Goal: Information Seeking & Learning: Learn about a topic

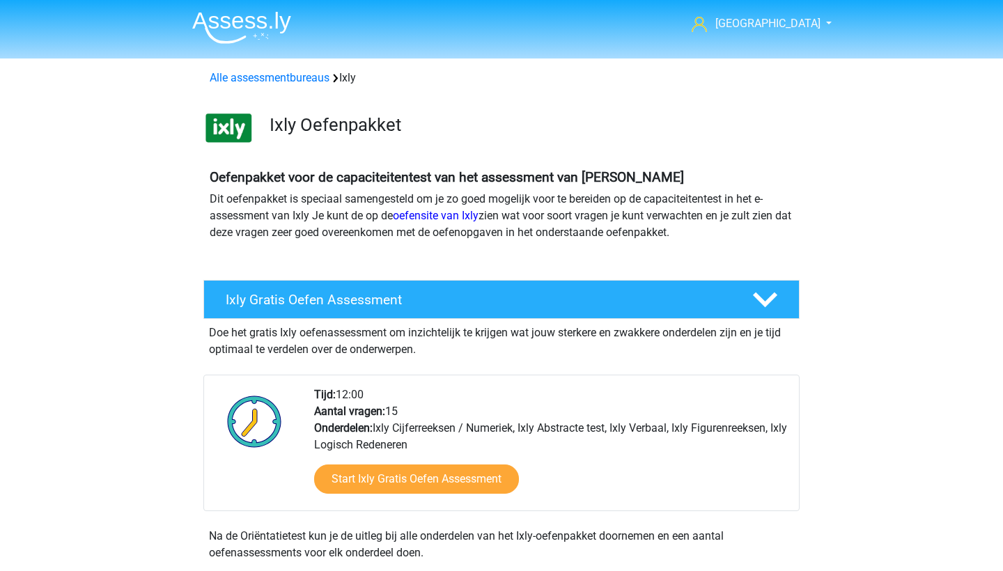
scroll to position [342, 0]
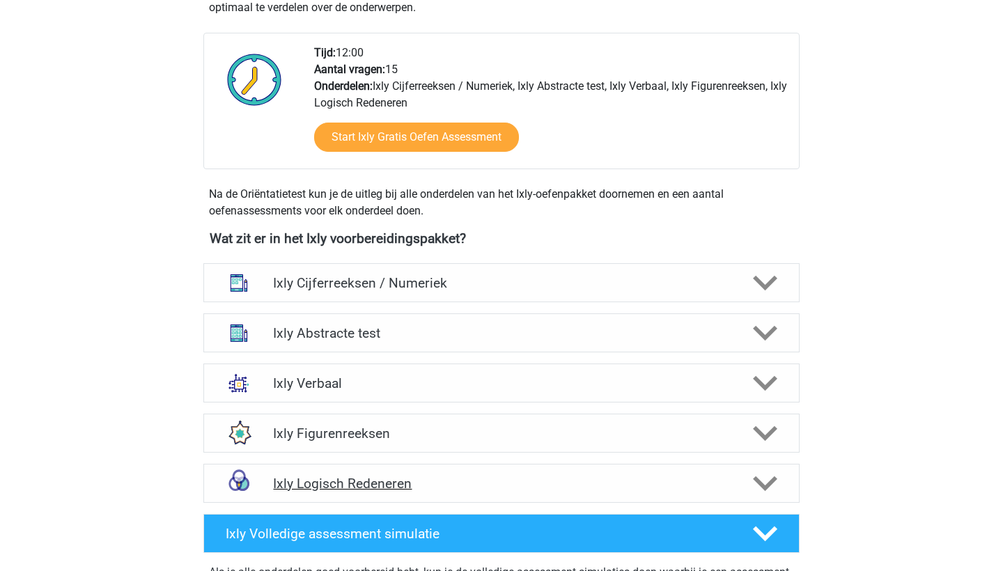
click at [708, 477] on h4 "Ixly Logisch Redeneren" at bounding box center [501, 484] width 456 height 16
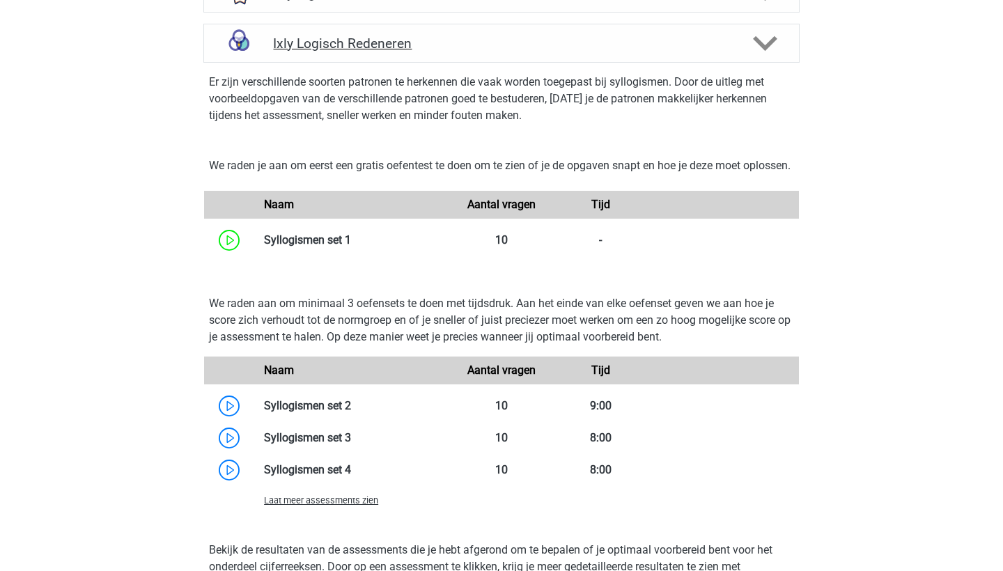
scroll to position [800, 0]
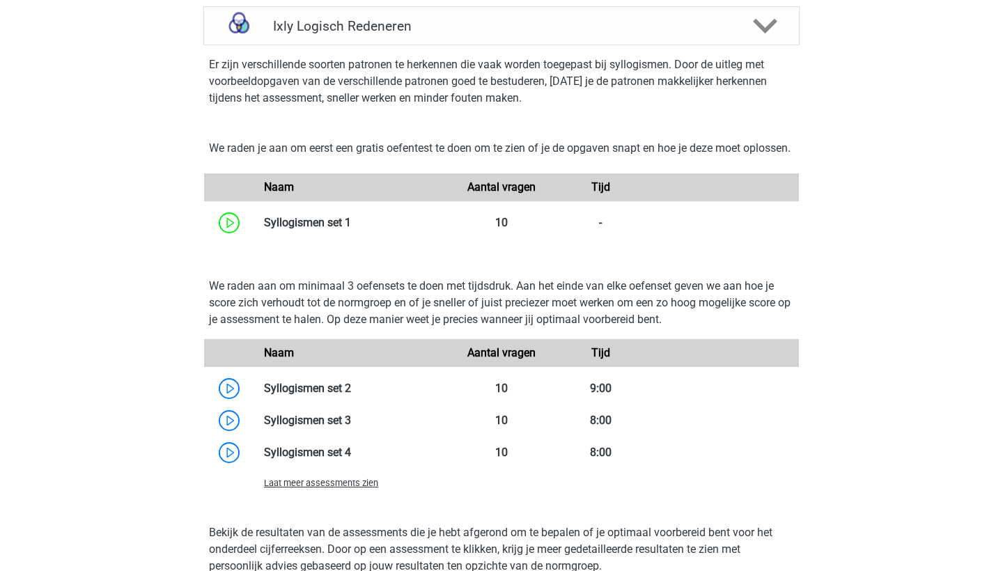
click at [364, 488] on span "Laat meer assessments zien" at bounding box center [321, 483] width 114 height 10
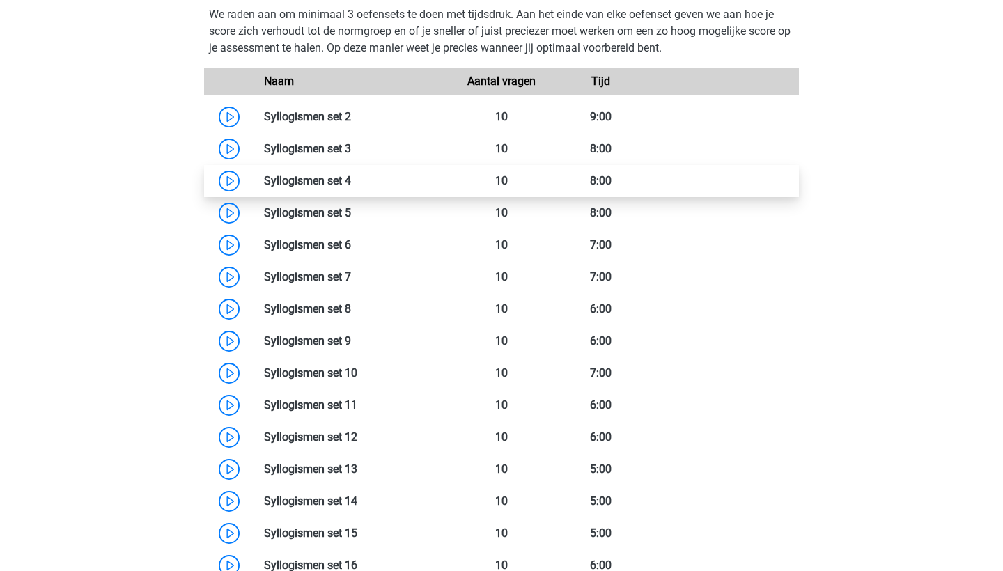
scroll to position [915, 0]
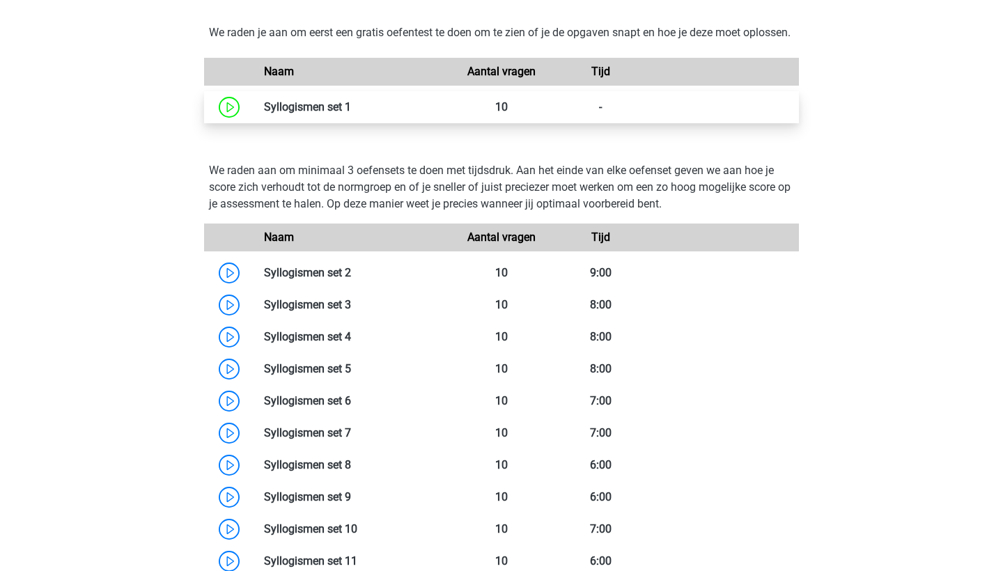
click at [351, 114] on link at bounding box center [351, 106] width 0 height 13
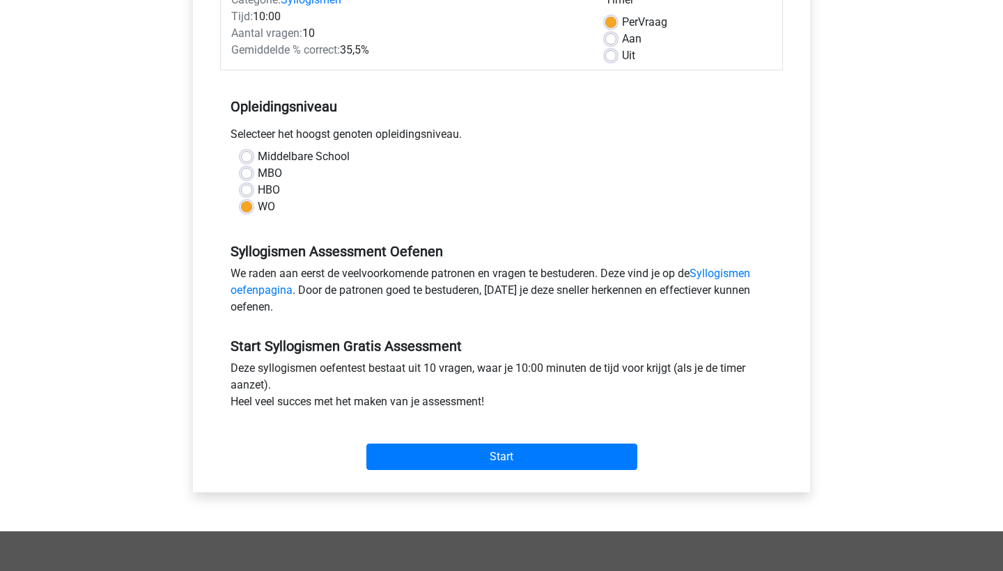
scroll to position [229, 0]
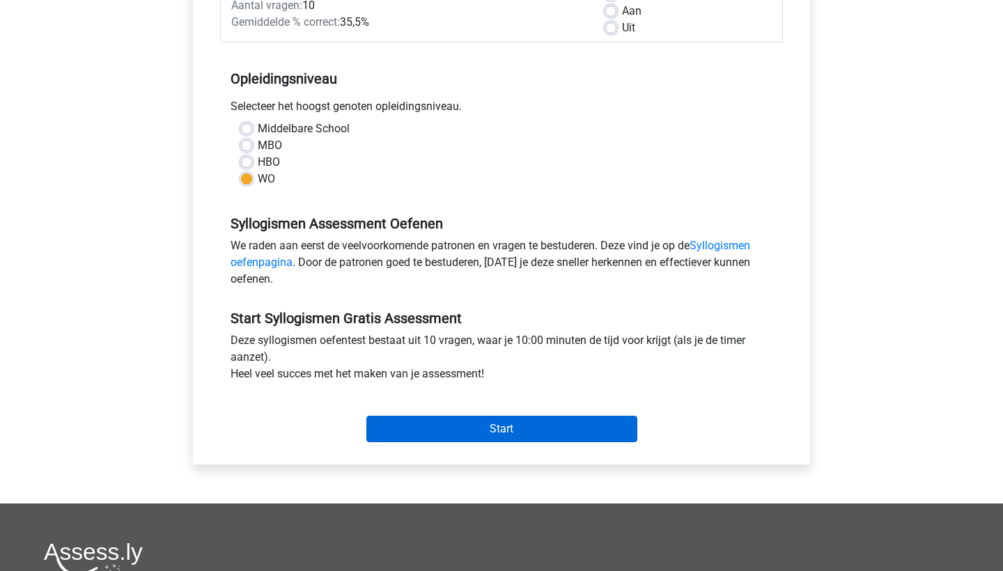
click at [433, 426] on input "Start" at bounding box center [501, 429] width 271 height 26
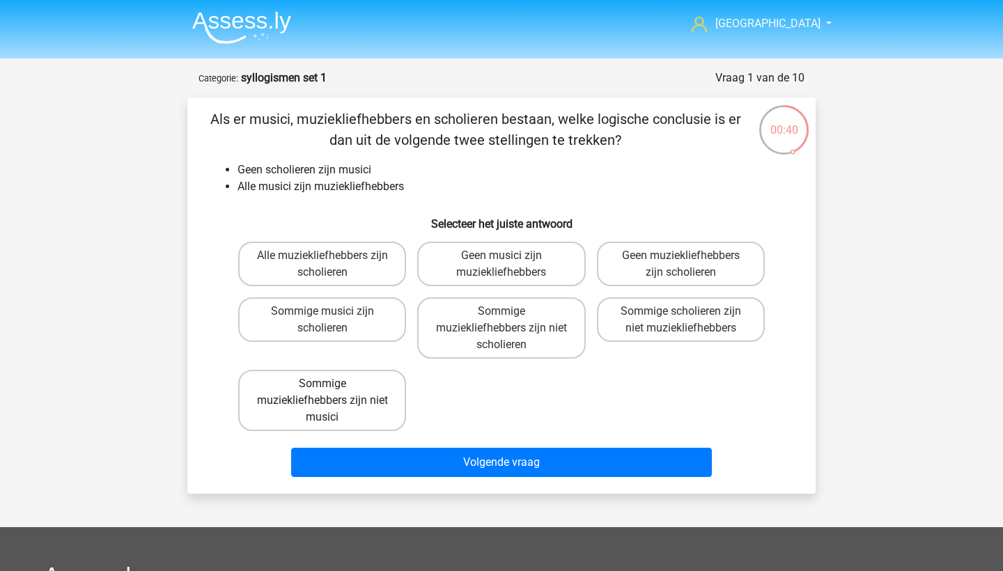
click at [345, 408] on label "Sommige muziekliefhebbers zijn niet musici" at bounding box center [322, 400] width 168 height 61
click at [332, 393] on input "Sommige muziekliefhebbers zijn niet musici" at bounding box center [327, 388] width 9 height 9
radio input "true"
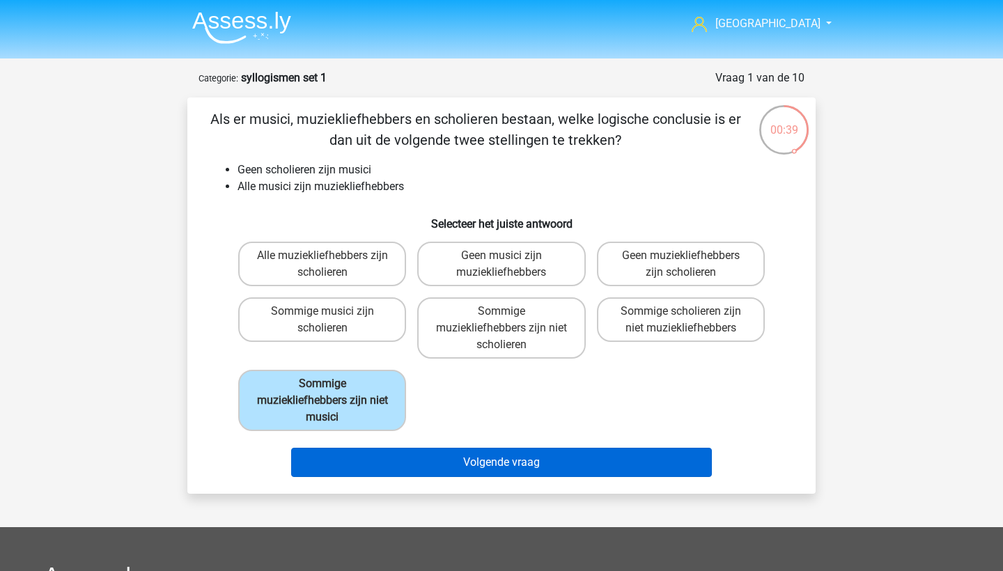
click at [401, 458] on button "Volgende vraag" at bounding box center [501, 462] width 421 height 29
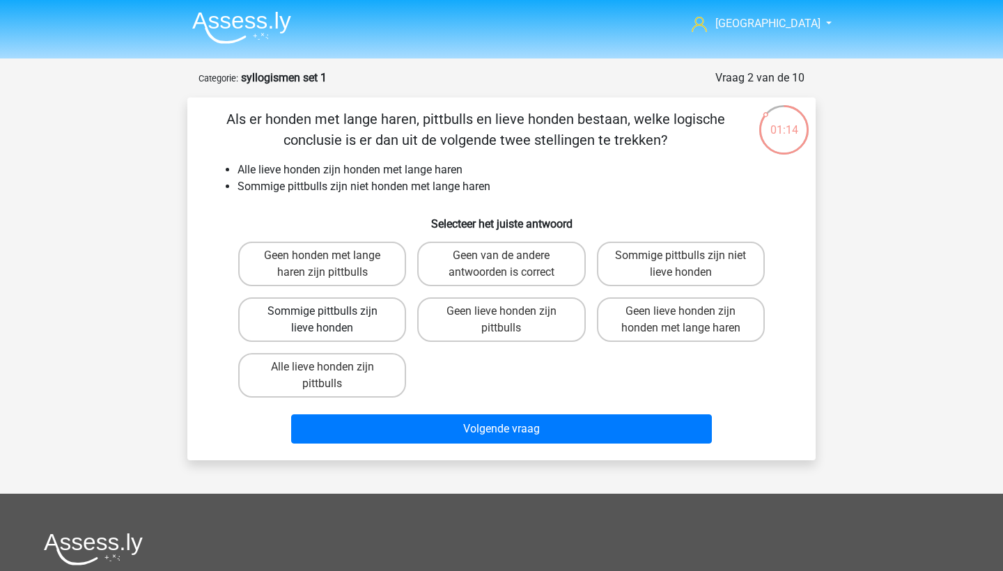
click at [368, 326] on label "Sommige pittbulls zijn lieve honden" at bounding box center [322, 319] width 168 height 45
click at [332, 320] on input "Sommige pittbulls zijn lieve honden" at bounding box center [327, 315] width 9 height 9
radio input "true"
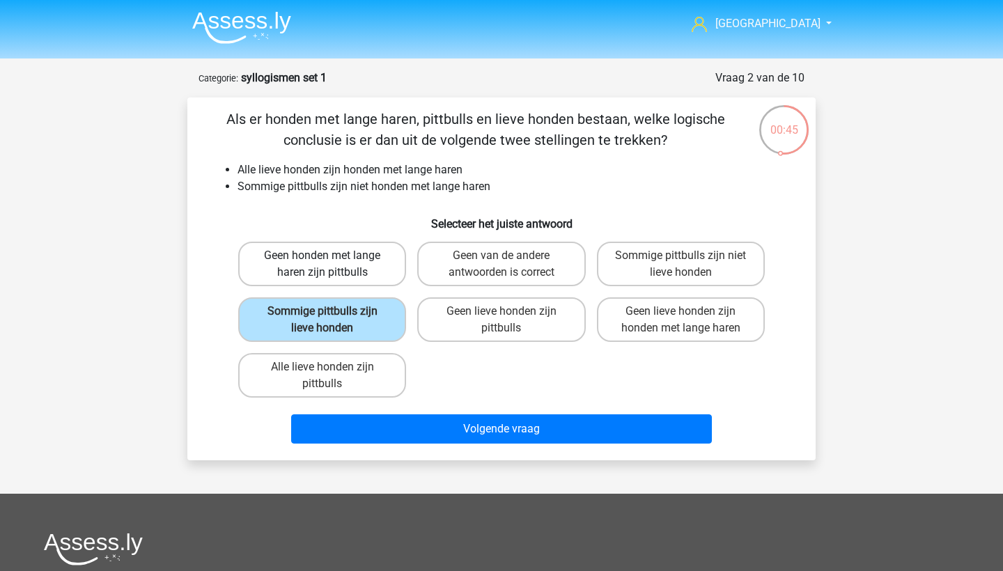
click at [375, 270] on label "Geen honden met lange haren zijn pittbulls" at bounding box center [322, 264] width 168 height 45
click at [332, 265] on input "Geen honden met lange haren zijn pittbulls" at bounding box center [327, 260] width 9 height 9
radio input "true"
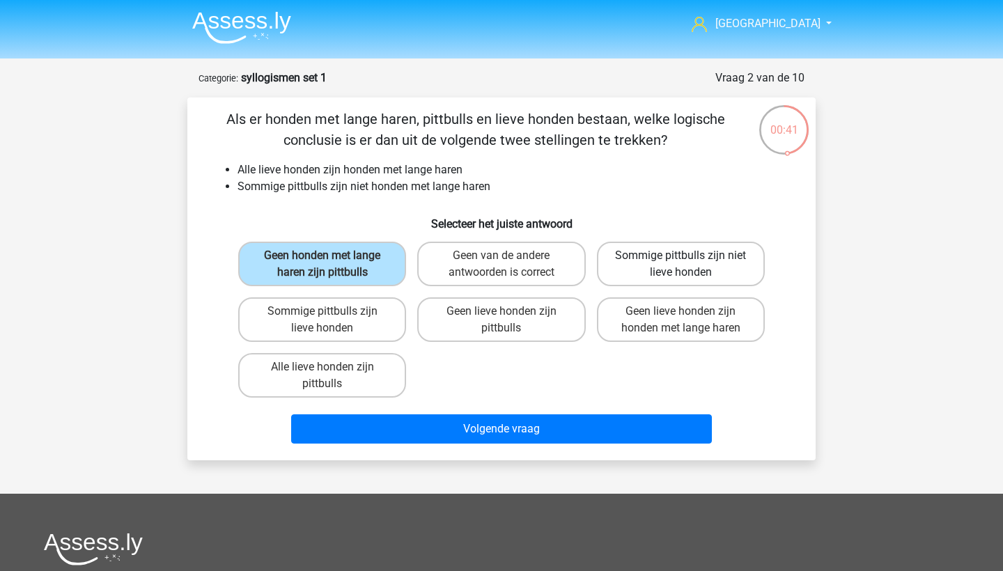
click at [649, 265] on label "Sommige pittbulls zijn niet lieve honden" at bounding box center [681, 264] width 168 height 45
click at [681, 265] on input "Sommige pittbulls zijn niet lieve honden" at bounding box center [685, 260] width 9 height 9
radio input "true"
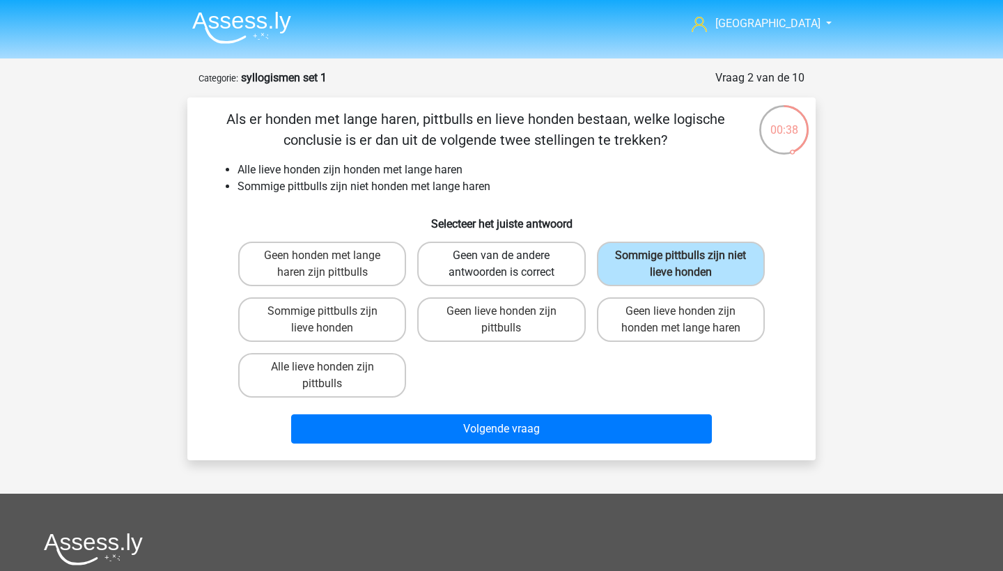
click at [551, 267] on label "Geen van de andere antwoorden is correct" at bounding box center [501, 264] width 168 height 45
click at [511, 265] on input "Geen van de andere antwoorden is correct" at bounding box center [506, 260] width 9 height 9
radio input "true"
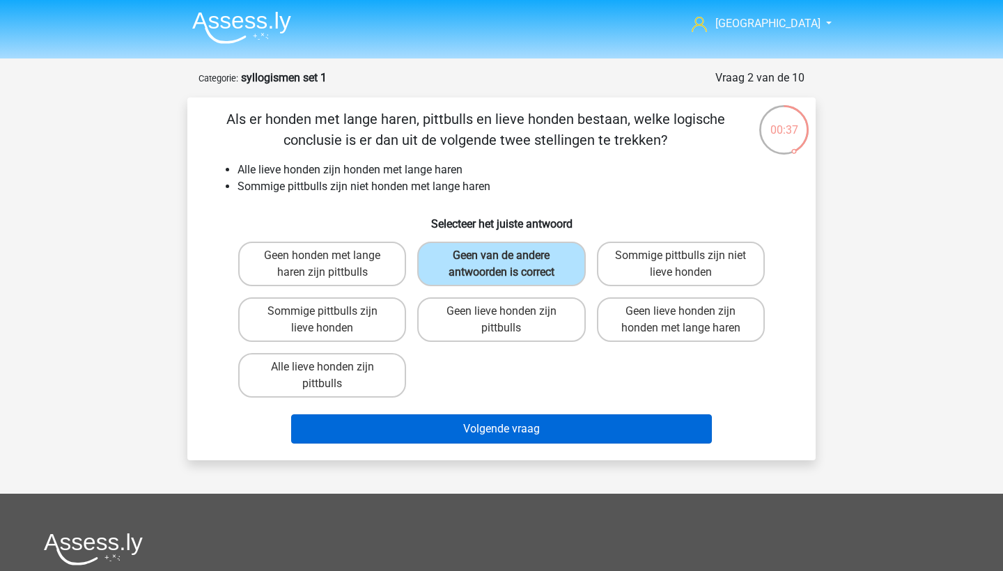
click at [564, 419] on button "Volgende vraag" at bounding box center [501, 428] width 421 height 29
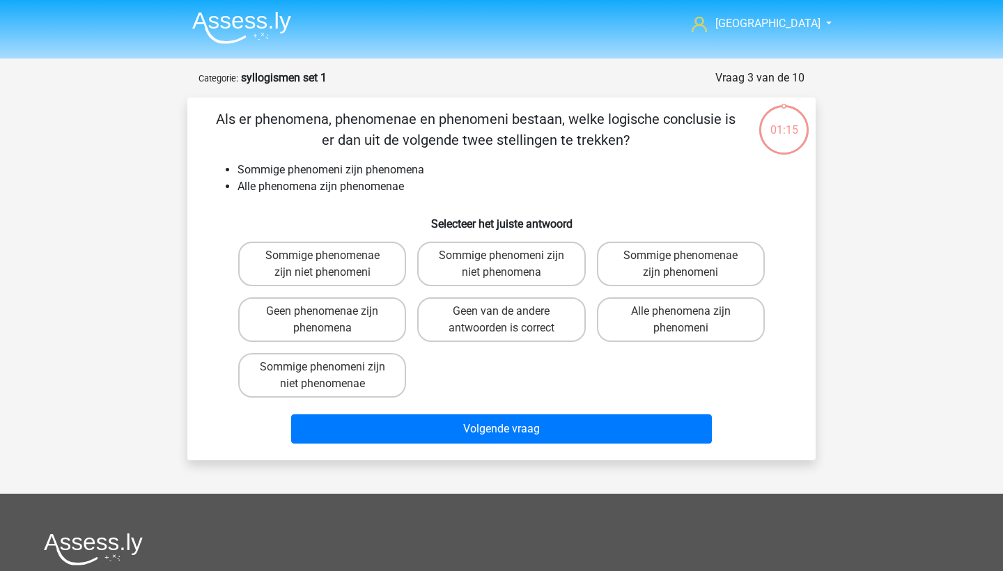
scroll to position [70, 0]
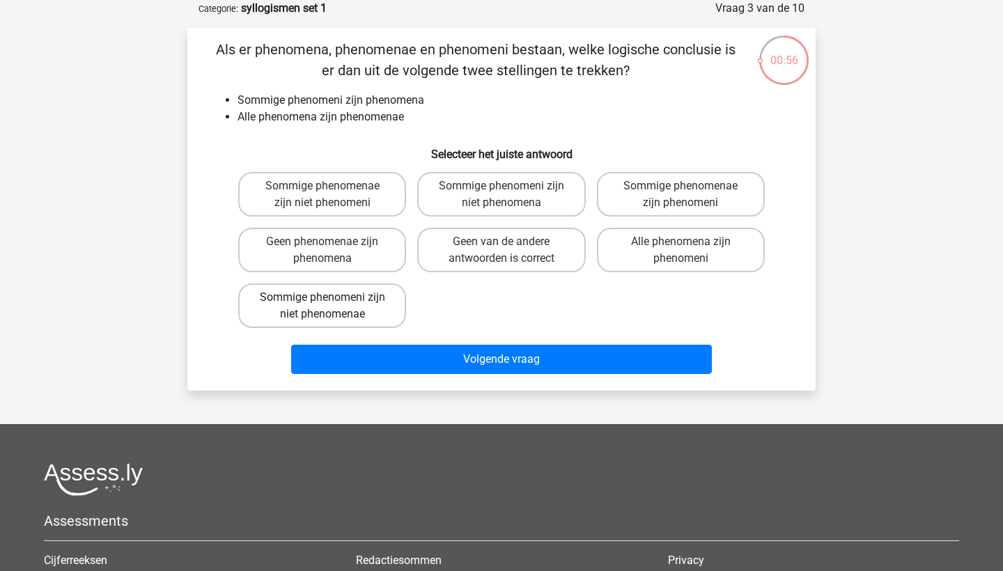
click at [369, 306] on label "Sommige phenomeni zijn niet phenomenae" at bounding box center [322, 306] width 168 height 45
click at [332, 306] on input "Sommige phenomeni zijn niet phenomenae" at bounding box center [327, 301] width 9 height 9
radio input "true"
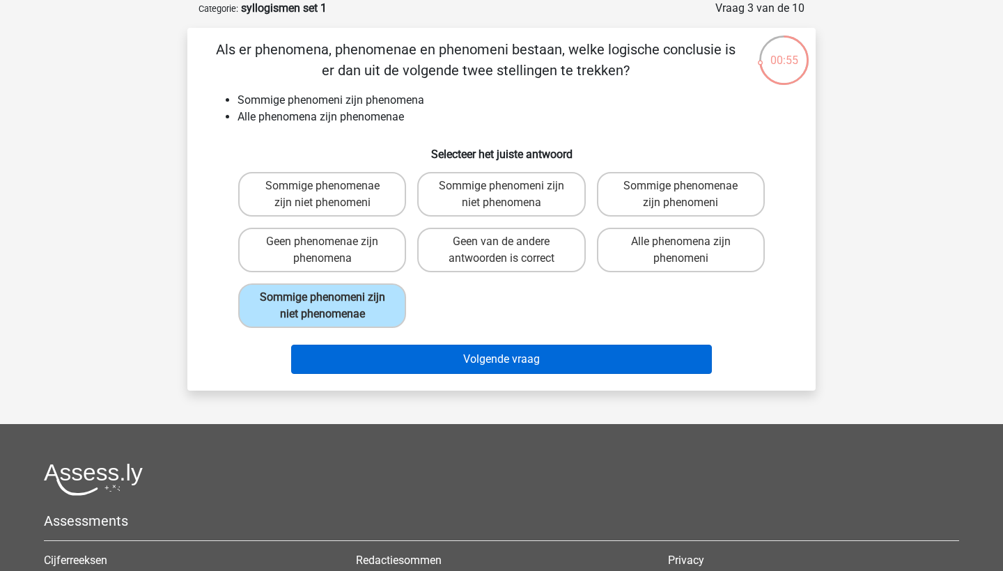
click at [416, 359] on button "Volgende vraag" at bounding box center [501, 359] width 421 height 29
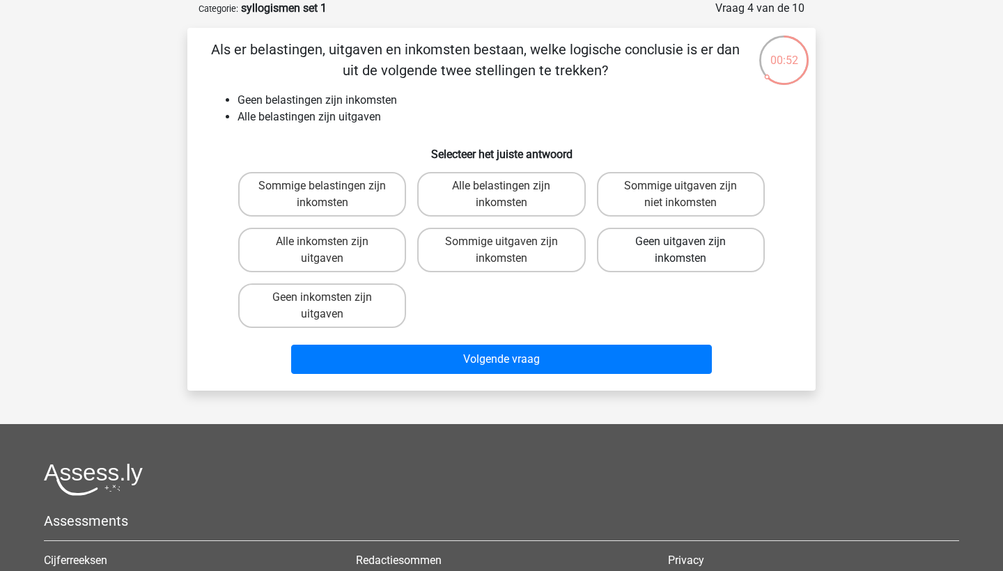
click at [711, 247] on label "Geen uitgaven zijn inkomsten" at bounding box center [681, 250] width 168 height 45
click at [690, 247] on input "Geen uitgaven zijn inkomsten" at bounding box center [685, 246] width 9 height 9
radio input "true"
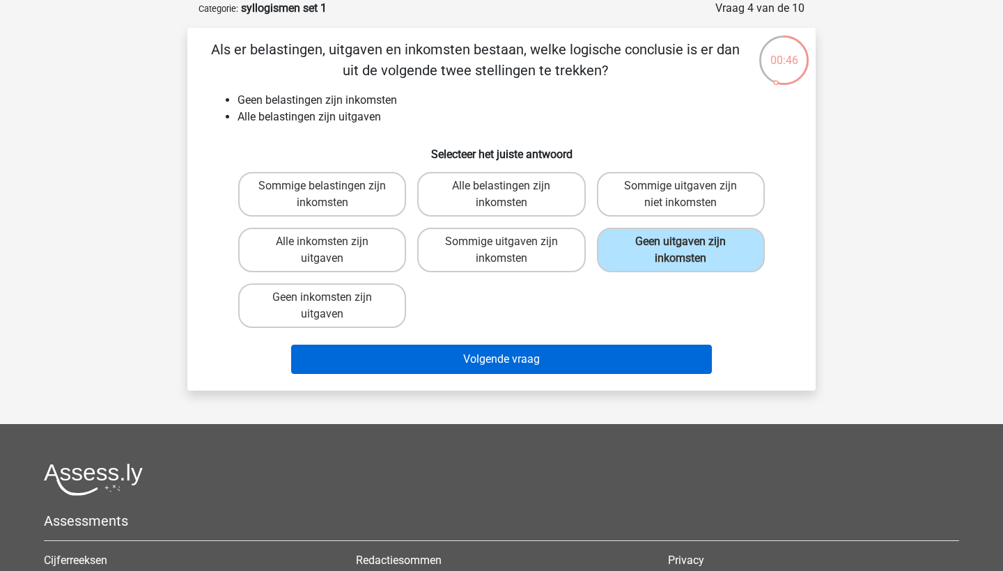
click at [642, 364] on button "Volgende vraag" at bounding box center [501, 359] width 421 height 29
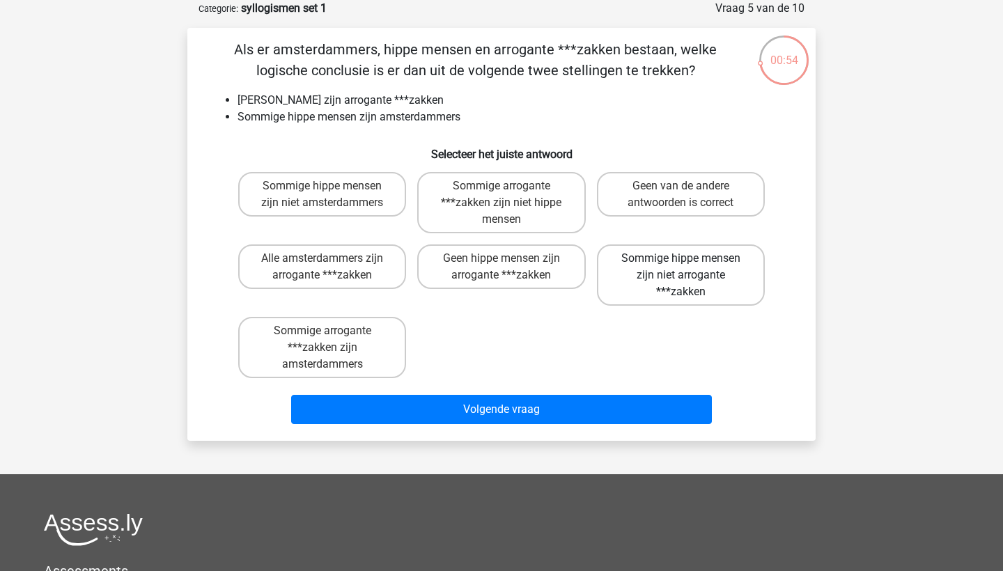
click at [685, 276] on label "Sommige hippe mensen zijn niet arrogante ***zakken" at bounding box center [681, 275] width 168 height 61
click at [685, 267] on input "Sommige hippe mensen zijn niet arrogante ***zakken" at bounding box center [685, 262] width 9 height 9
radio input "true"
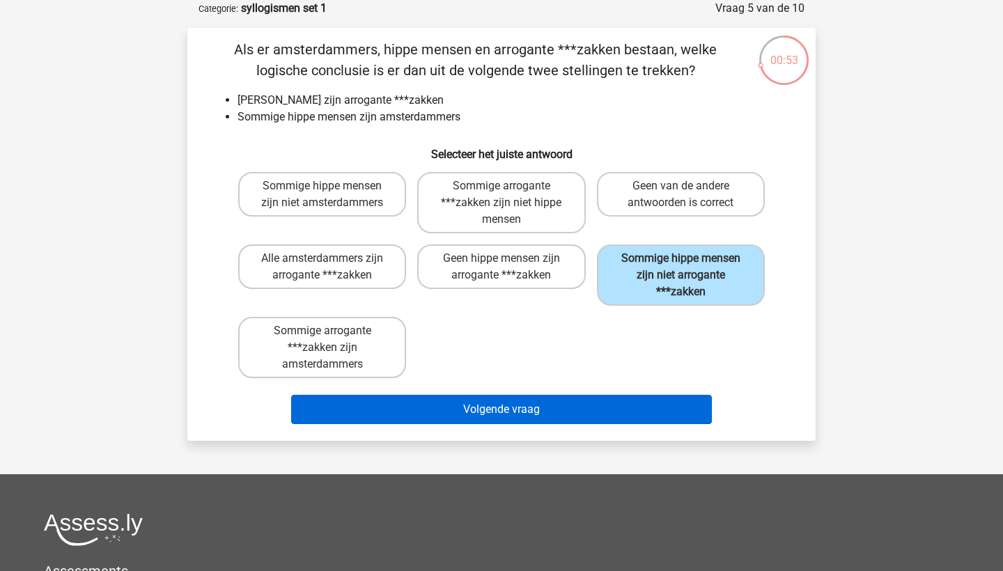
click at [639, 408] on button "Volgende vraag" at bounding box center [501, 409] width 421 height 29
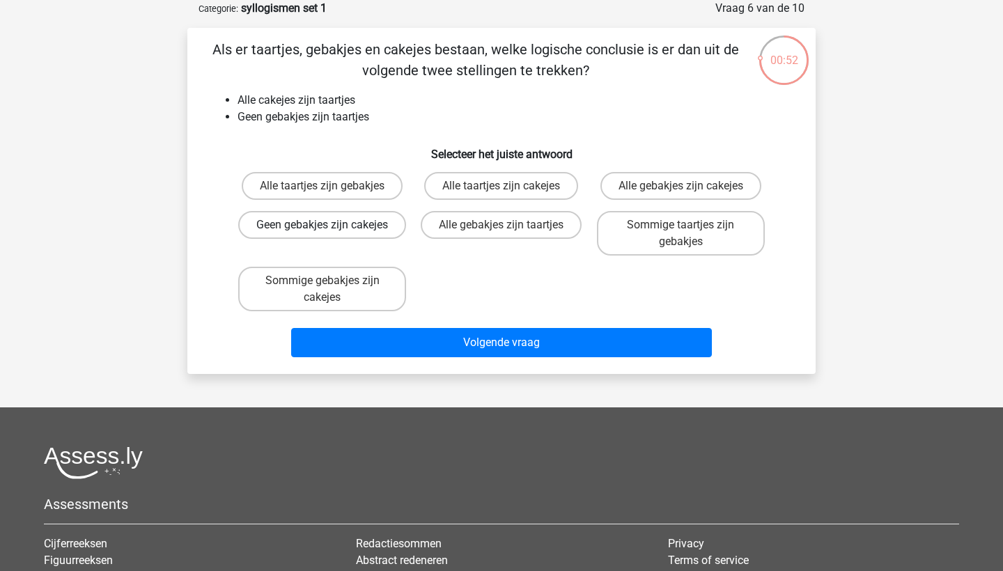
click at [373, 227] on label "Geen gebakjes zijn cakejes" at bounding box center [322, 225] width 168 height 28
click at [332, 227] on input "Geen gebakjes zijn cakejes" at bounding box center [327, 229] width 9 height 9
radio input "true"
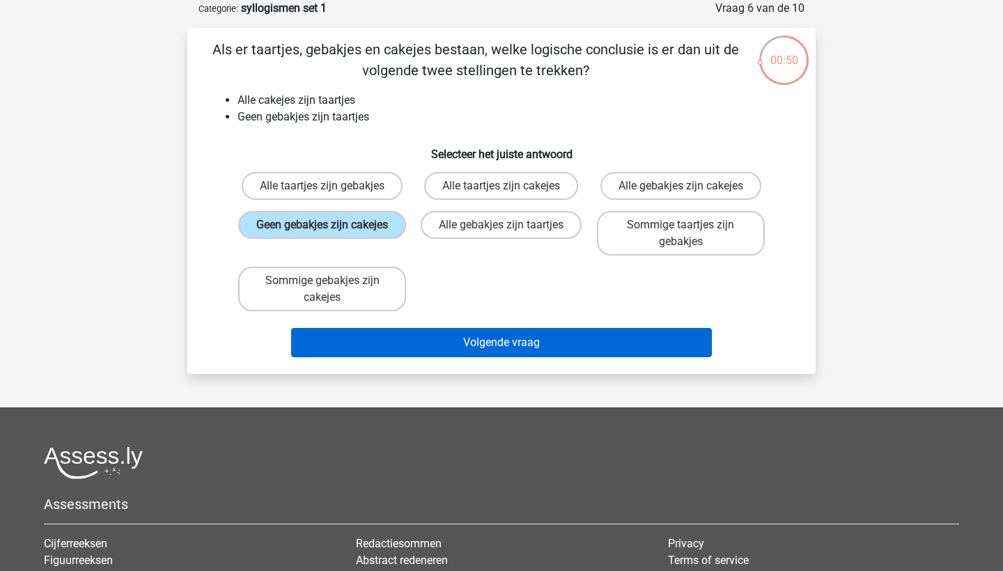
click at [408, 341] on button "Volgende vraag" at bounding box center [501, 342] width 421 height 29
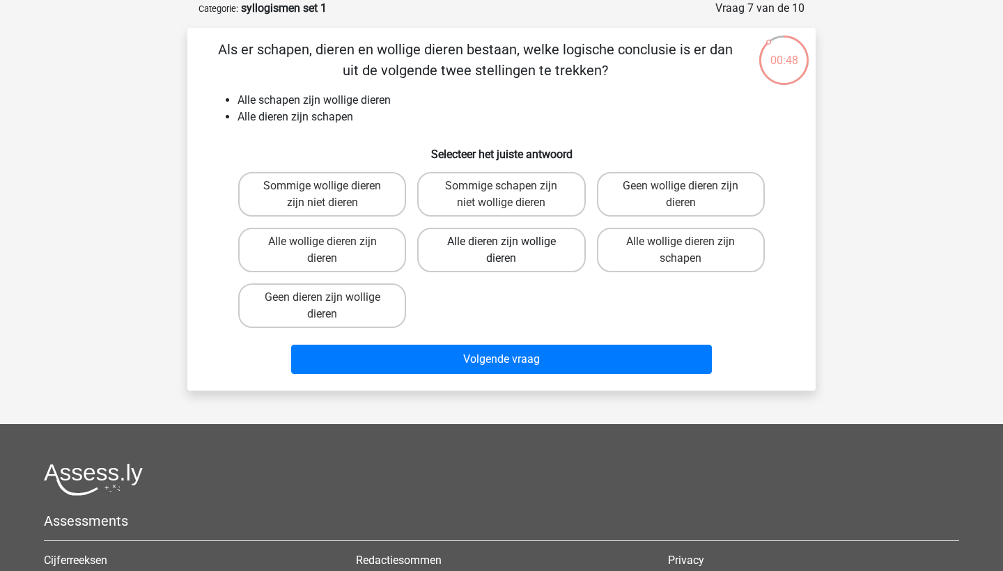
click at [541, 264] on label "Alle dieren zijn wollige dieren" at bounding box center [501, 250] width 168 height 45
click at [511, 251] on input "Alle dieren zijn wollige dieren" at bounding box center [506, 246] width 9 height 9
radio input "true"
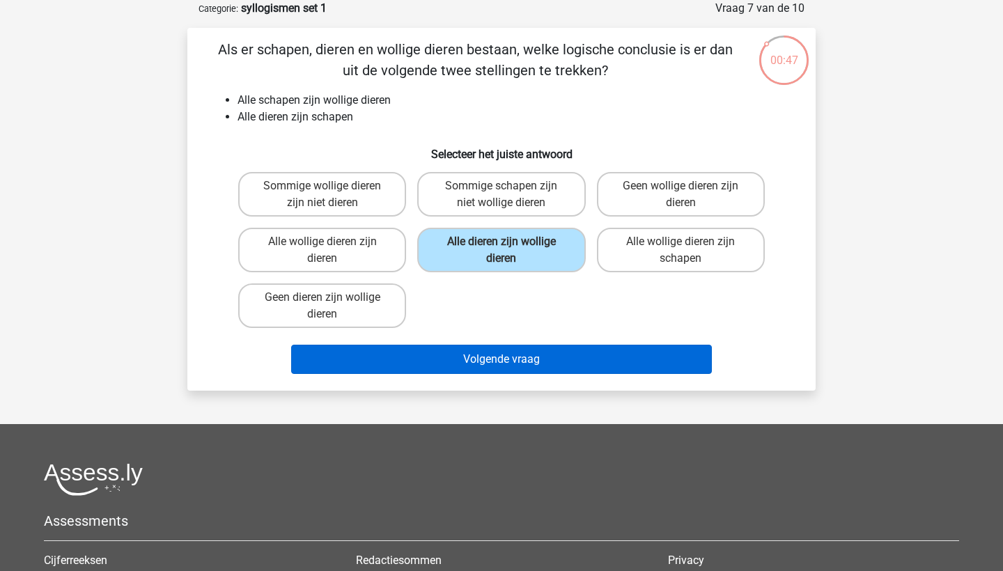
click at [545, 371] on button "Volgende vraag" at bounding box center [501, 359] width 421 height 29
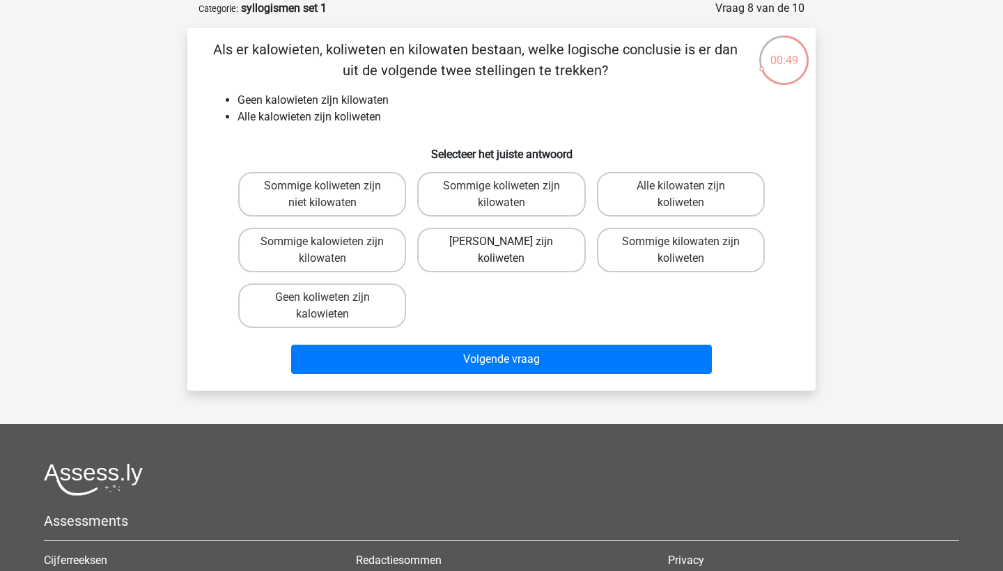
click at [516, 264] on label "Geen kilowaten zijn koliweten" at bounding box center [501, 250] width 168 height 45
click at [511, 251] on input "Geen kilowaten zijn koliweten" at bounding box center [506, 246] width 9 height 9
radio input "true"
click at [382, 297] on label "Geen koliweten zijn kalowieten" at bounding box center [322, 306] width 168 height 45
click at [332, 297] on input "Geen koliweten zijn kalowieten" at bounding box center [327, 301] width 9 height 9
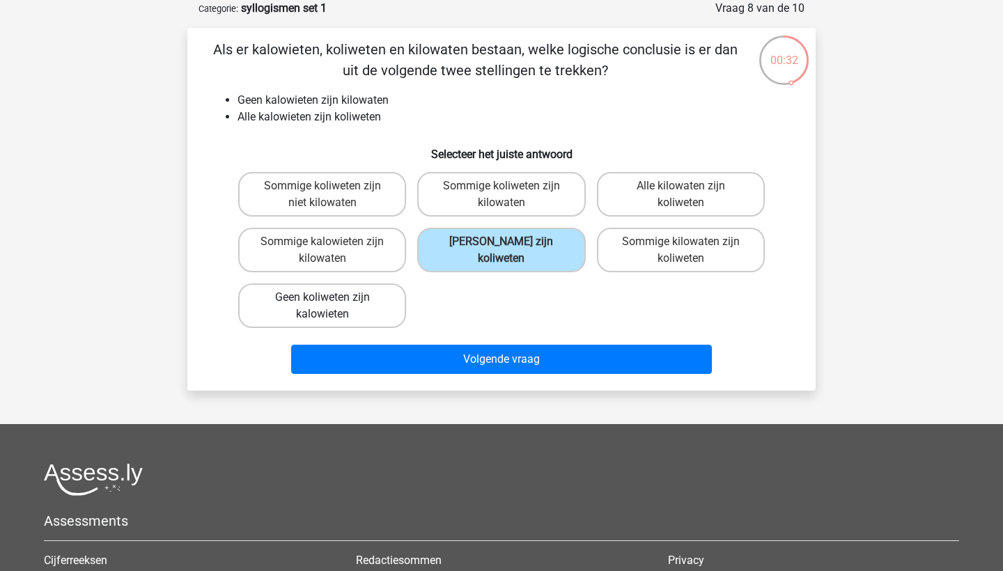
radio input "true"
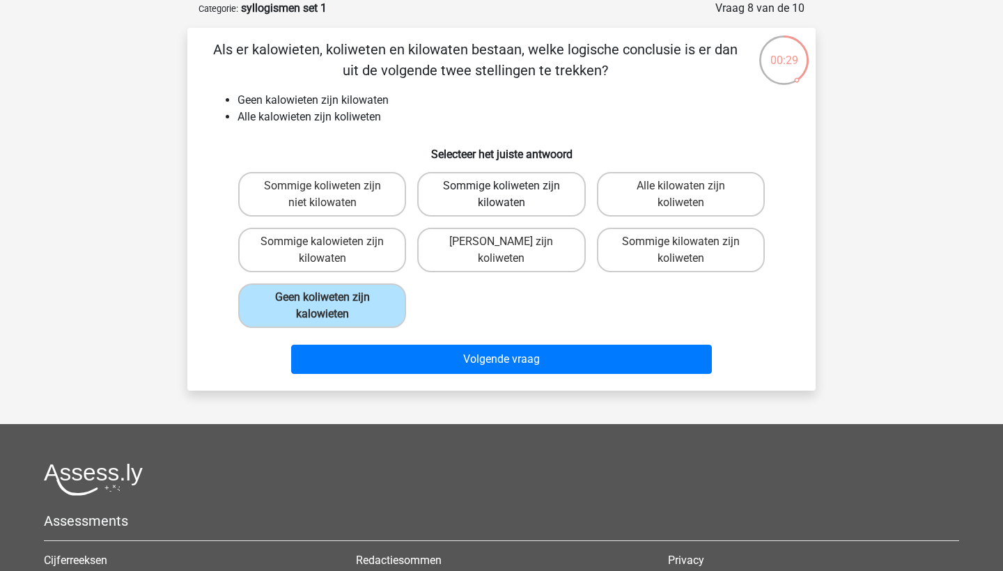
click at [529, 200] on label "Sommige koliweten zijn kilowaten" at bounding box center [501, 194] width 168 height 45
click at [511, 195] on input "Sommige koliweten zijn kilowaten" at bounding box center [506, 190] width 9 height 9
radio input "true"
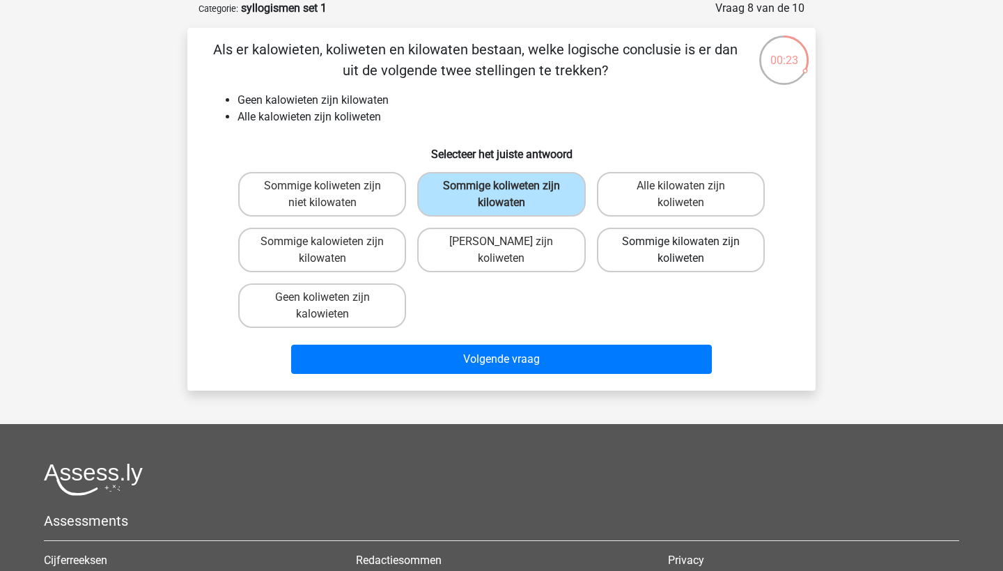
click at [678, 231] on label "Sommige kilowaten zijn koliweten" at bounding box center [681, 250] width 168 height 45
click at [681, 242] on input "Sommige kilowaten zijn koliweten" at bounding box center [685, 246] width 9 height 9
radio input "true"
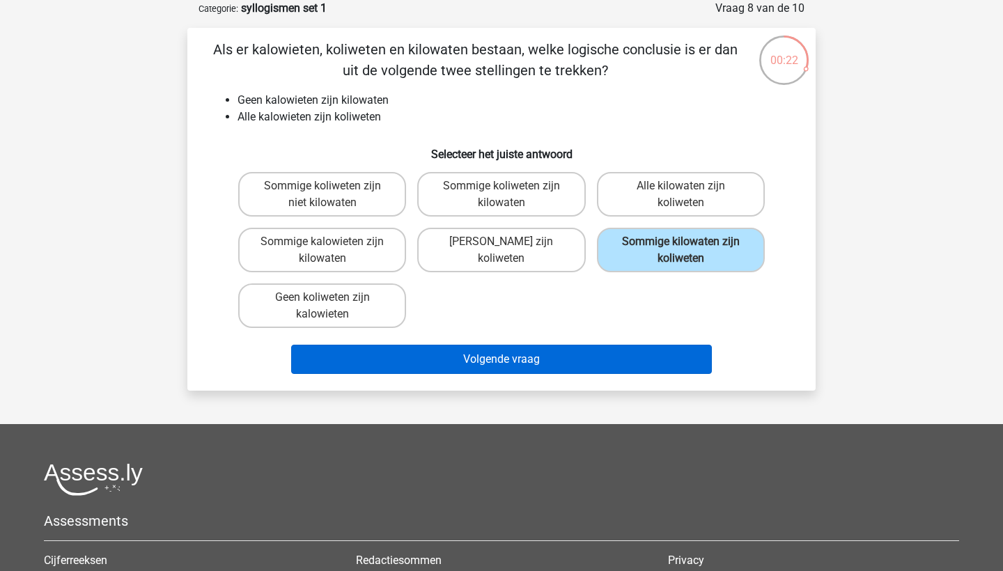
click at [669, 357] on button "Volgende vraag" at bounding box center [501, 359] width 421 height 29
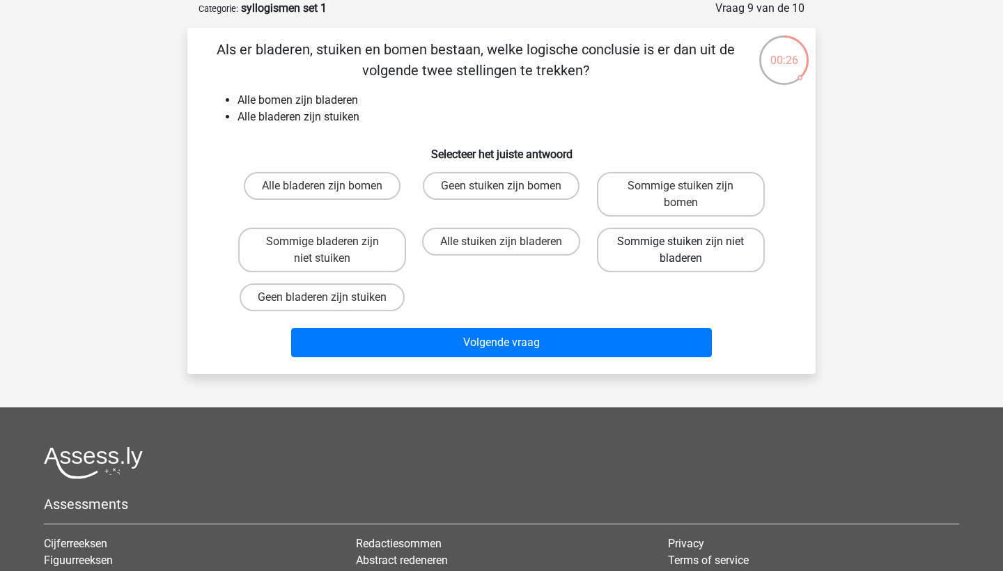
click at [654, 261] on label "Sommige stuiken zijn niet bladeren" at bounding box center [681, 250] width 168 height 45
click at [681, 251] on input "Sommige stuiken zijn niet bladeren" at bounding box center [685, 246] width 9 height 9
radio input "true"
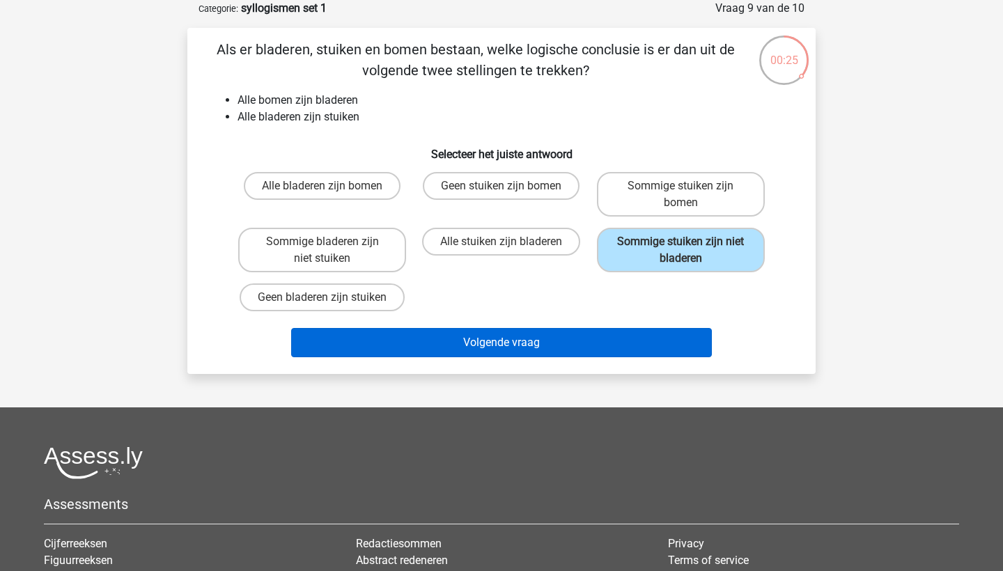
click at [643, 338] on button "Volgende vraag" at bounding box center [501, 342] width 421 height 29
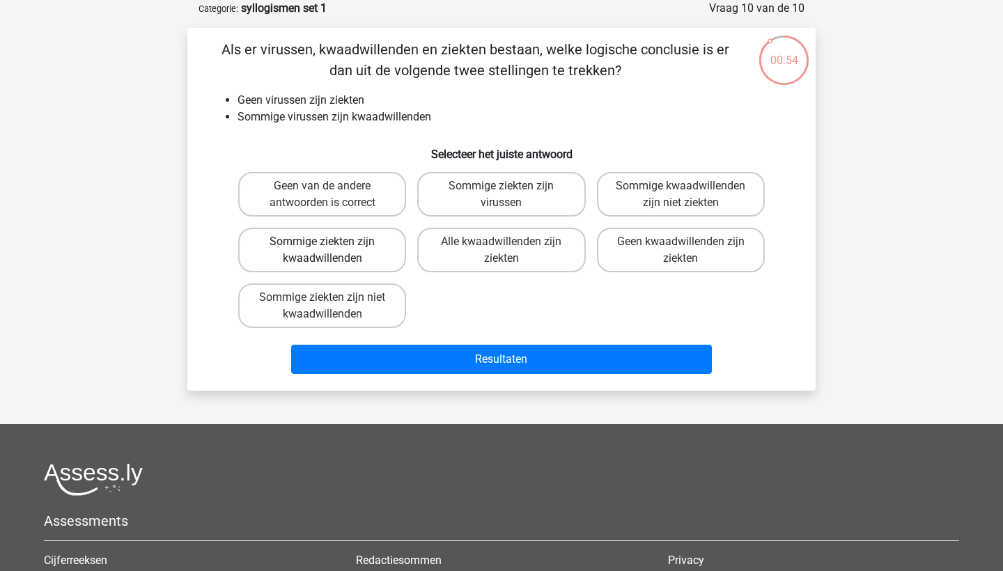
click at [378, 263] on label "Sommige ziekten zijn kwaadwillenden" at bounding box center [322, 250] width 168 height 45
click at [332, 251] on input "Sommige ziekten zijn kwaadwillenden" at bounding box center [327, 246] width 9 height 9
radio input "true"
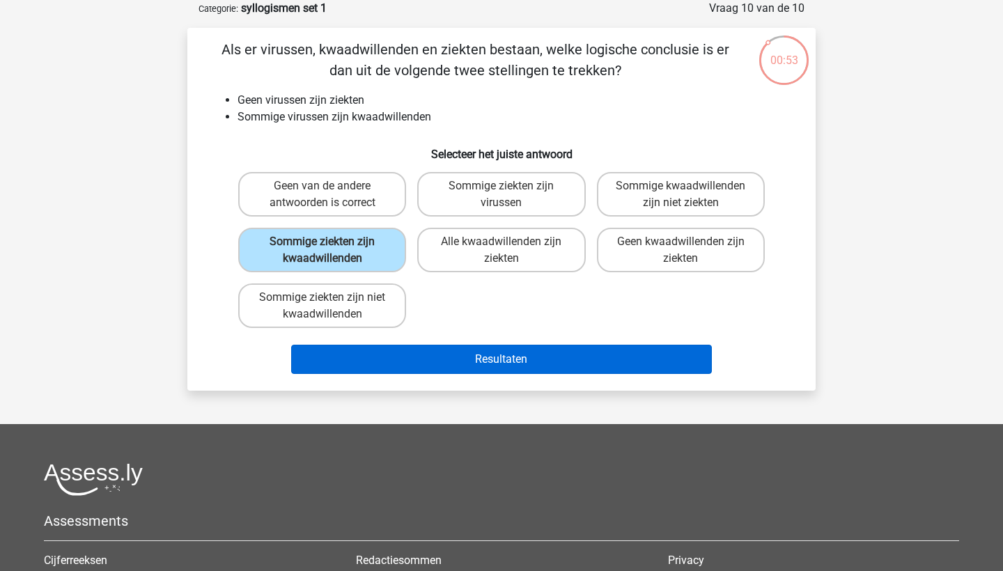
click at [423, 354] on button "Resultaten" at bounding box center [501, 359] width 421 height 29
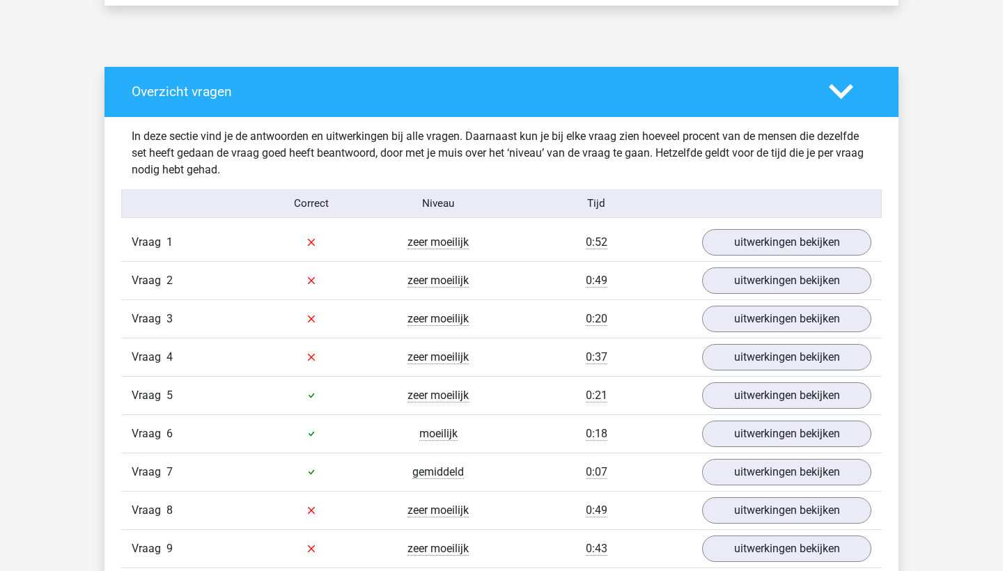
scroll to position [720, 0]
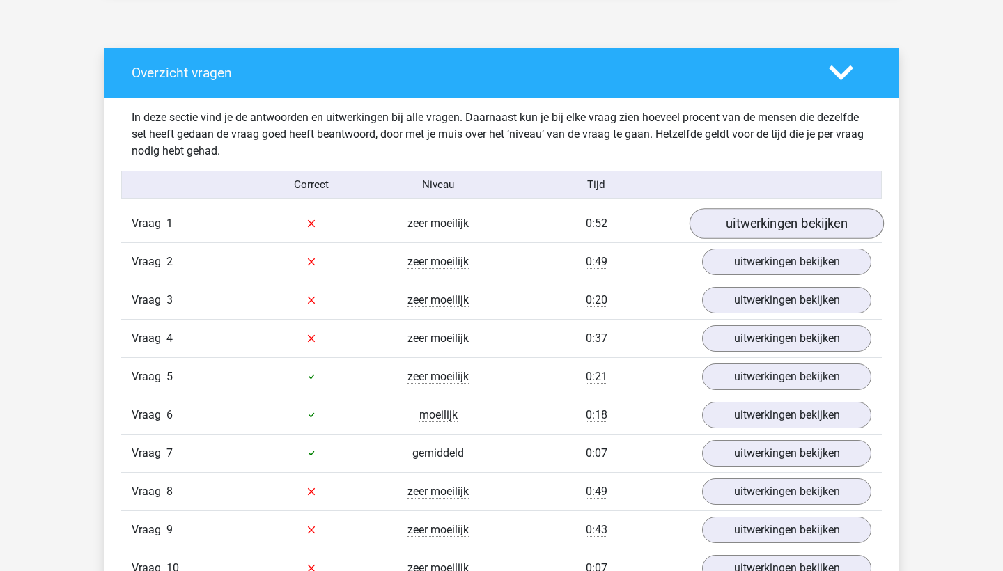
click at [774, 231] on link "uitwerkingen bekijken" at bounding box center [787, 223] width 194 height 31
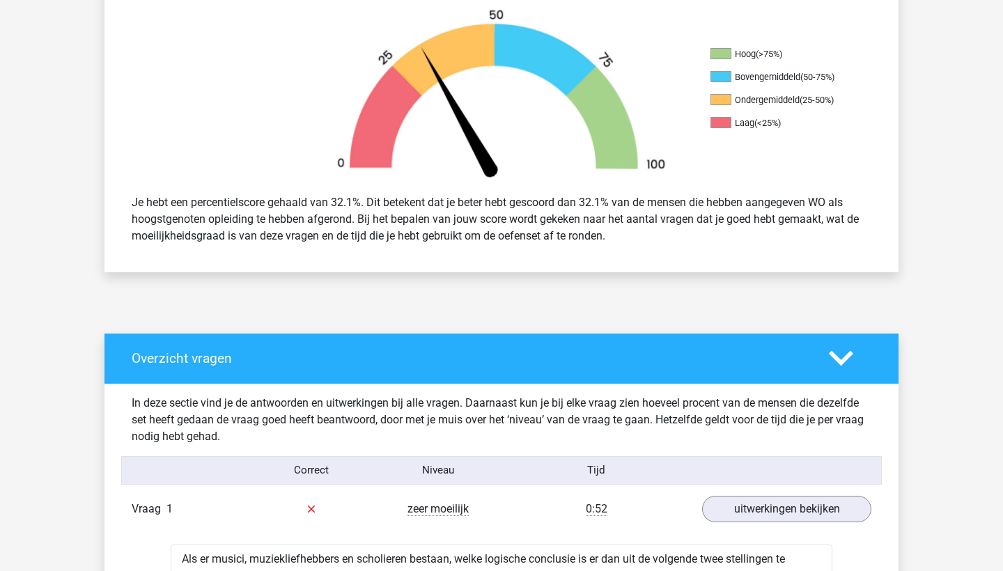
scroll to position [69, 0]
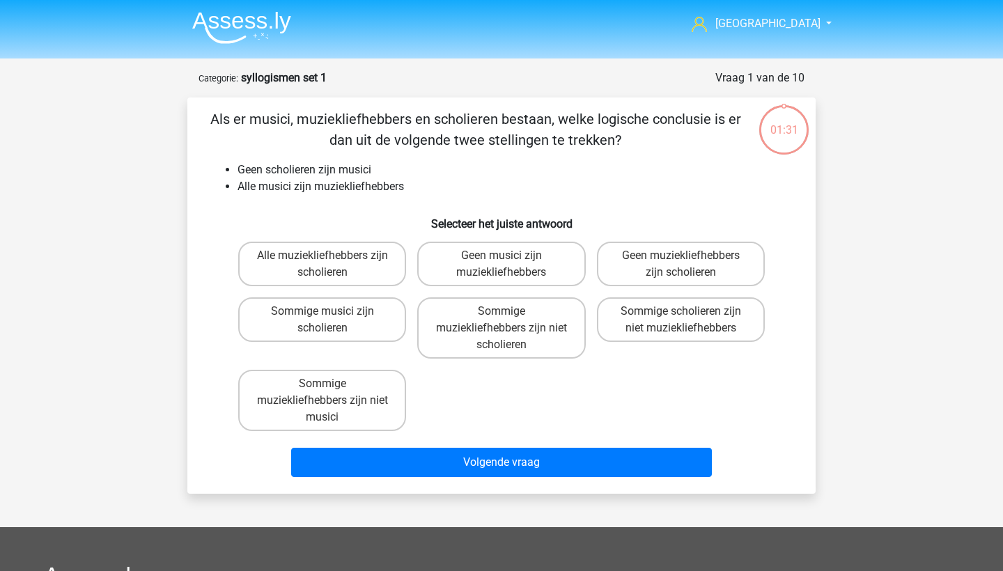
scroll to position [70, 0]
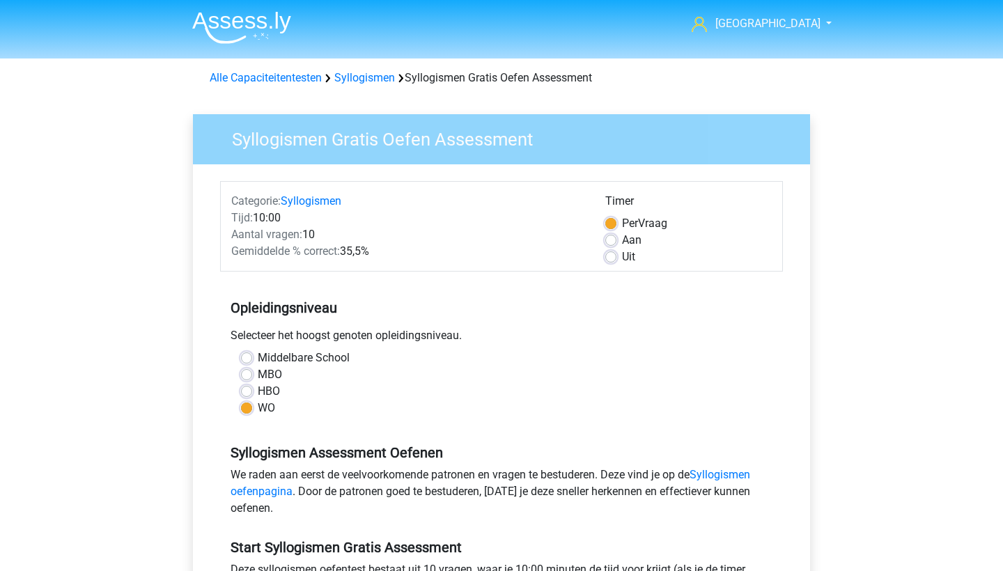
scroll to position [229, 0]
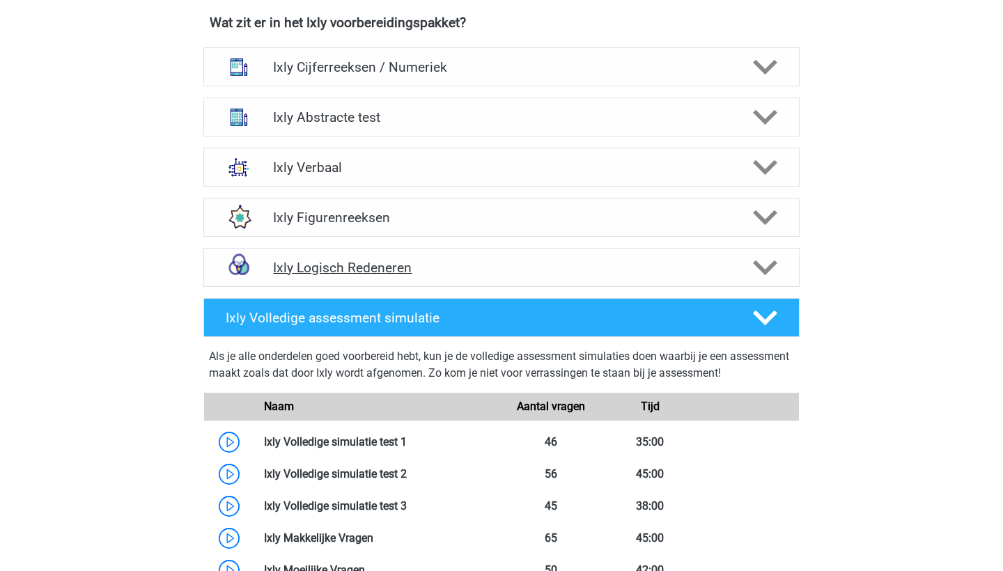
scroll to position [580, 0]
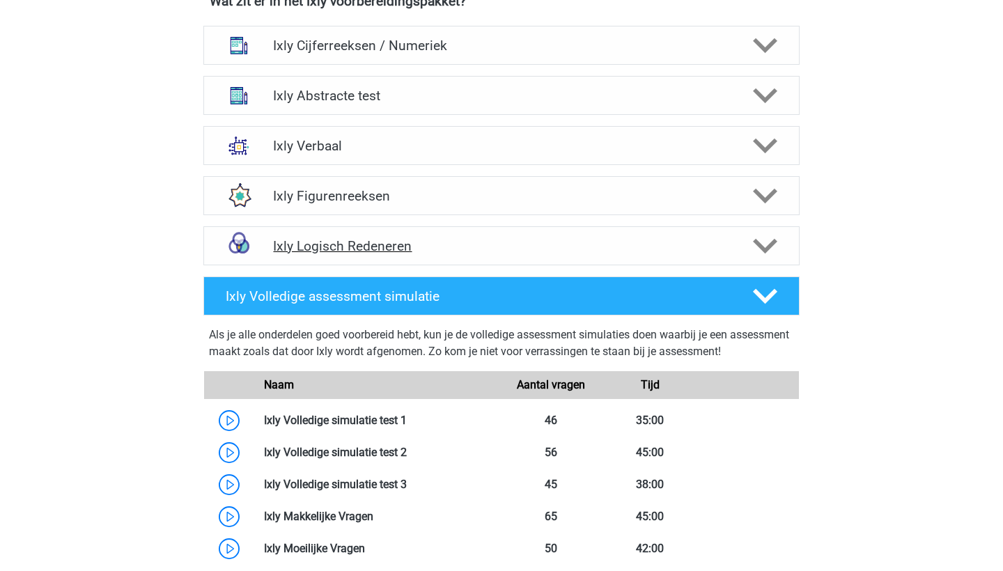
click at [465, 246] on h4 "Ixly Logisch Redeneren" at bounding box center [501, 246] width 456 height 16
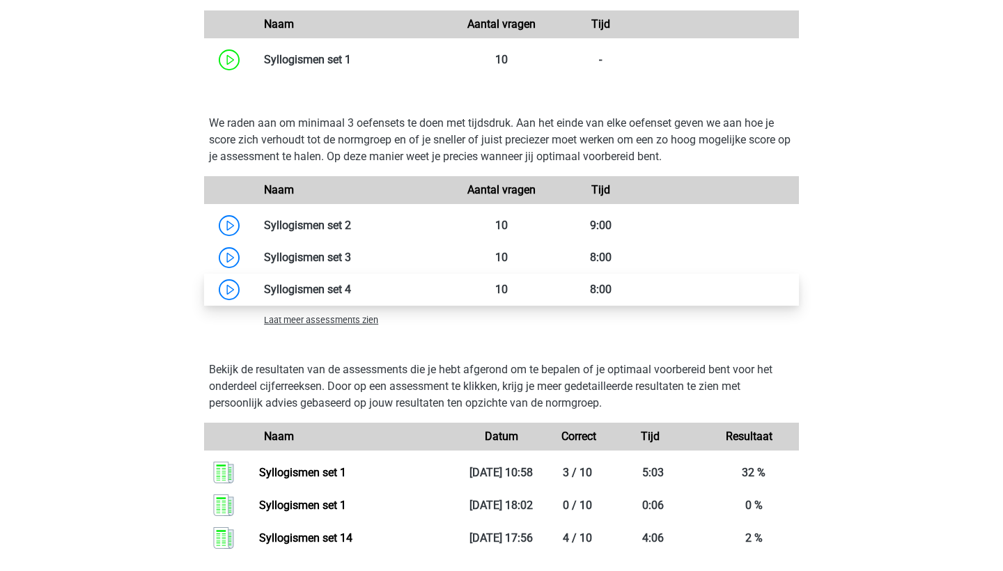
scroll to position [974, 0]
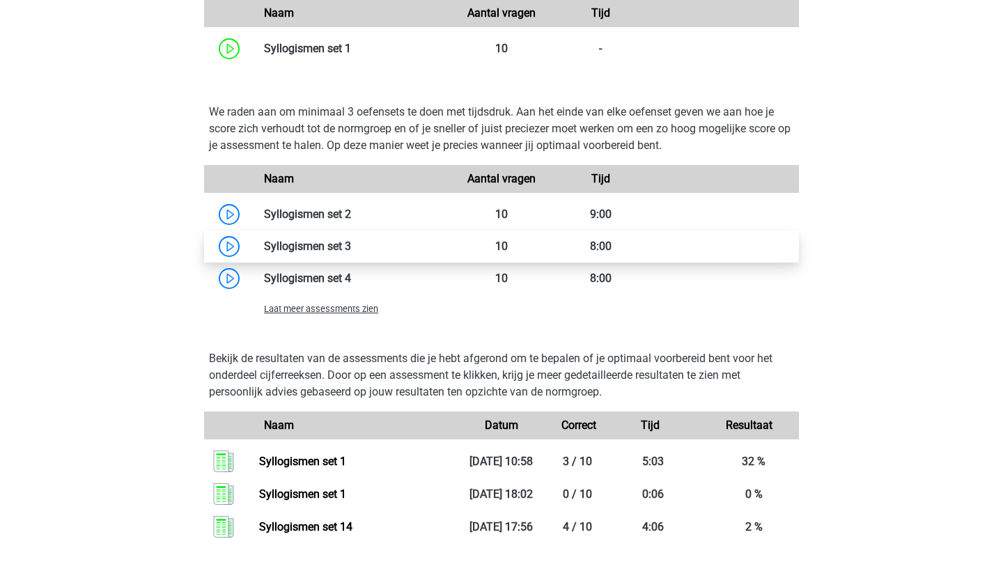
click at [351, 253] on link at bounding box center [351, 246] width 0 height 13
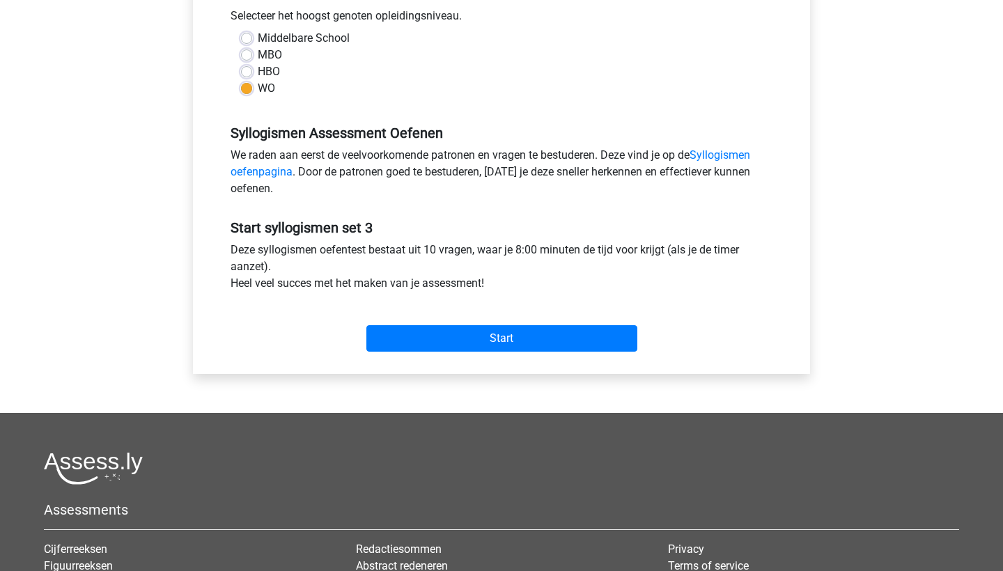
scroll to position [391, 0]
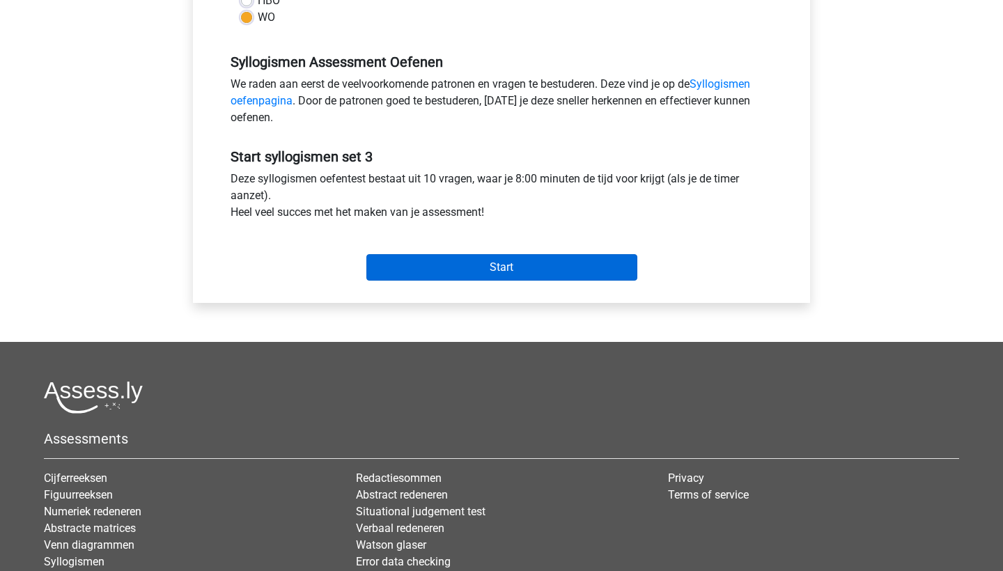
click at [522, 266] on input "Start" at bounding box center [501, 267] width 271 height 26
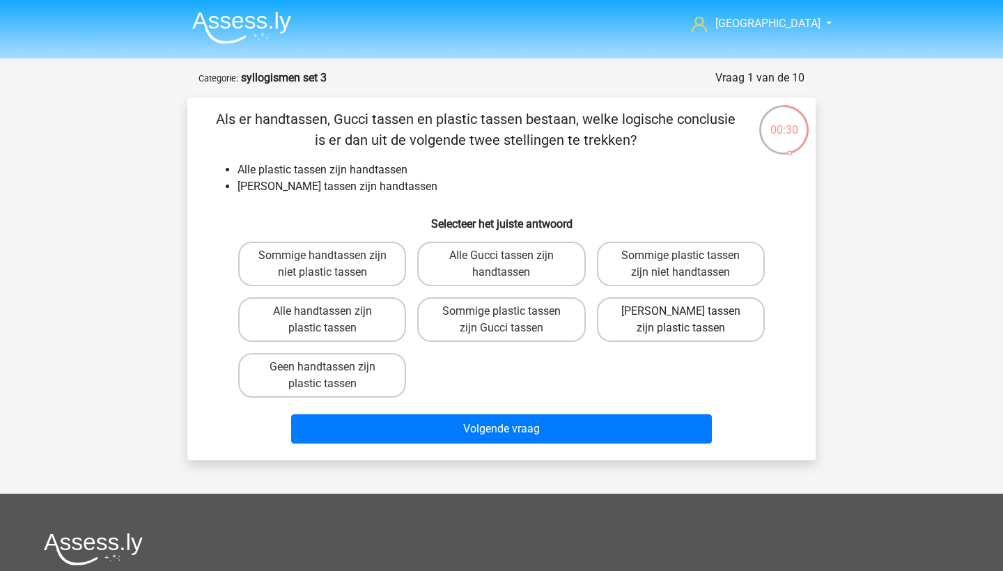
click at [745, 335] on label "Geen Gucci tassen zijn plastic tassen" at bounding box center [681, 319] width 168 height 45
click at [690, 320] on input "Geen Gucci tassen zijn plastic tassen" at bounding box center [685, 315] width 9 height 9
radio input "true"
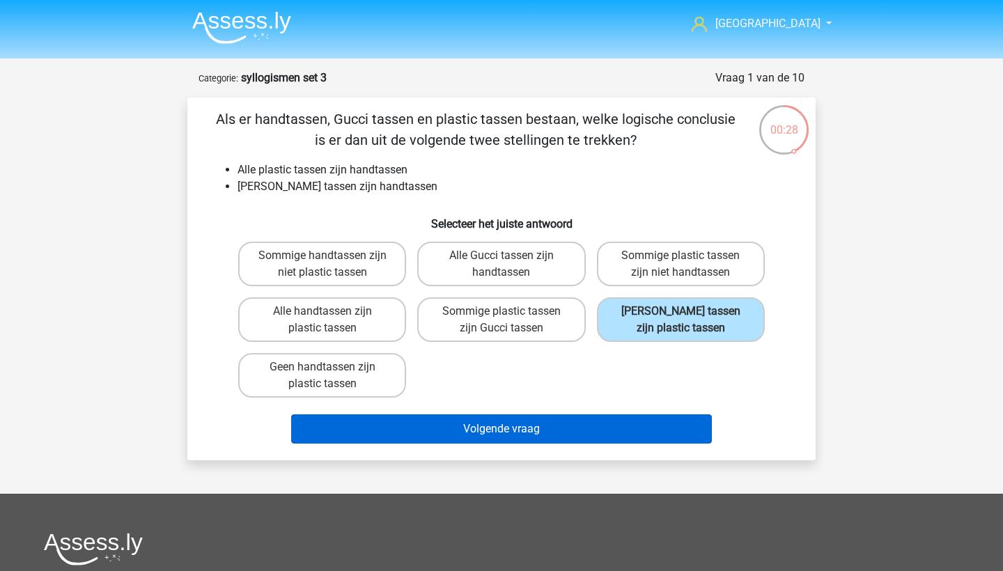
click at [653, 428] on button "Volgende vraag" at bounding box center [501, 428] width 421 height 29
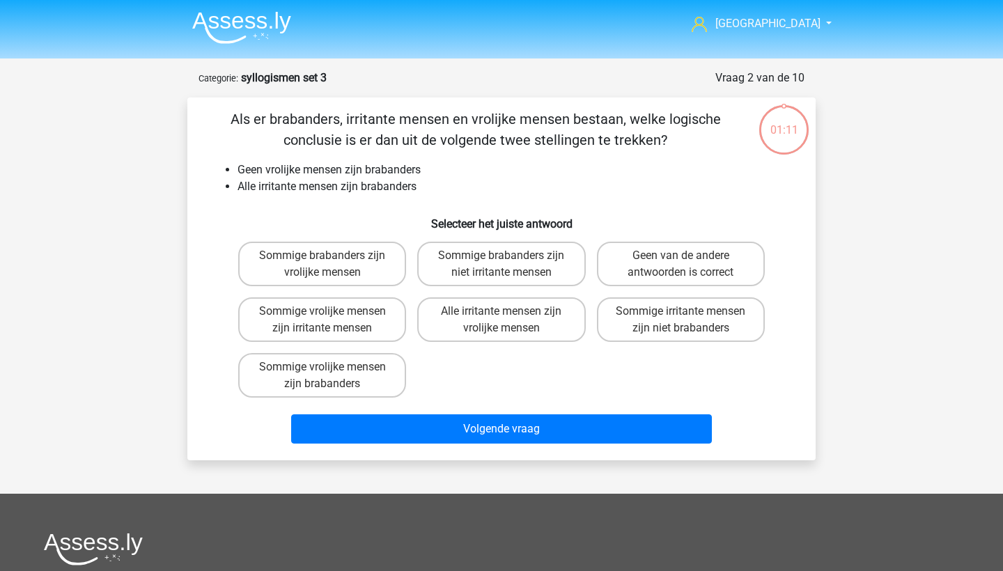
scroll to position [70, 0]
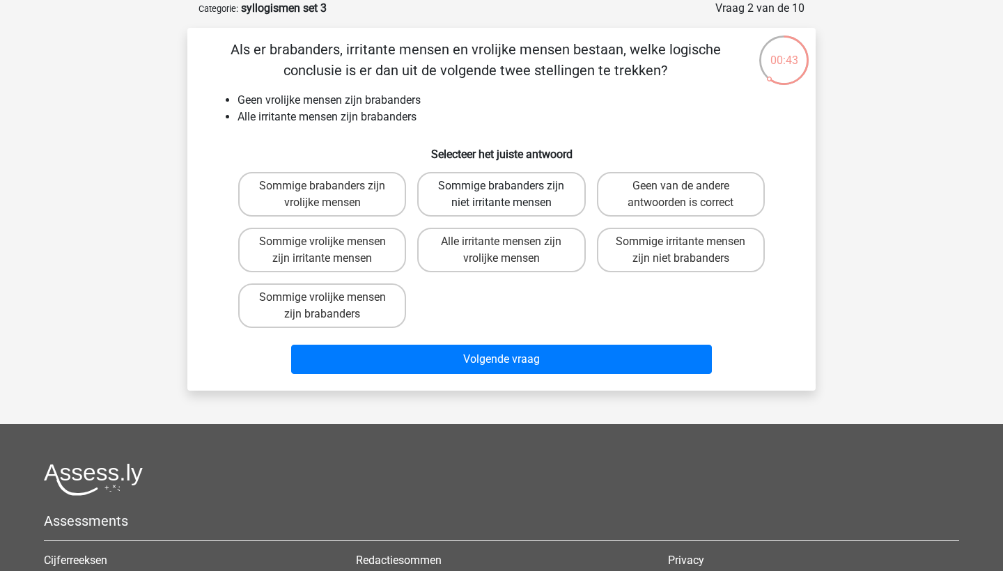
click at [567, 203] on label "Sommige brabanders zijn niet irritante mensen" at bounding box center [501, 194] width 168 height 45
click at [511, 195] on input "Sommige brabanders zijn niet irritante mensen" at bounding box center [506, 190] width 9 height 9
radio input "true"
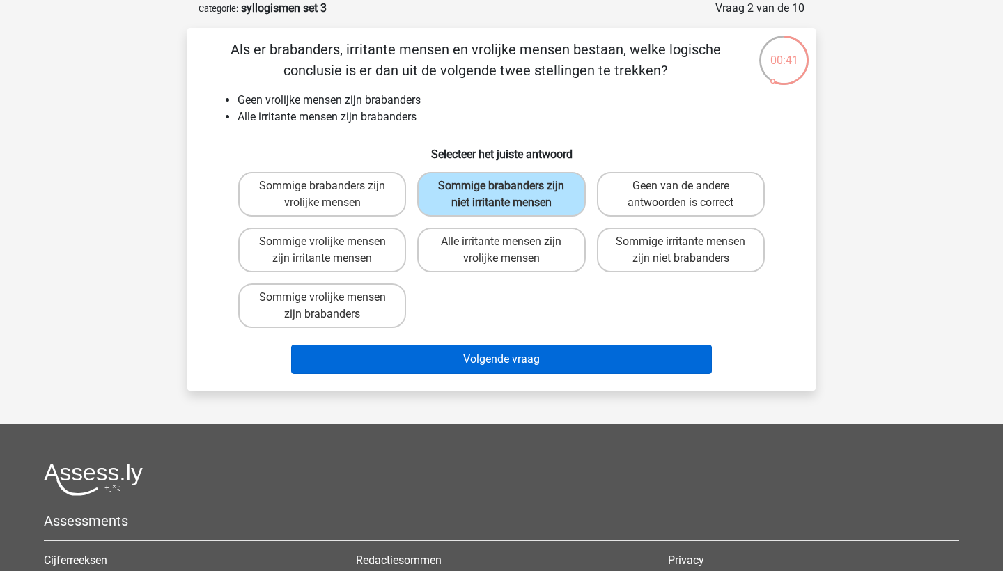
click at [554, 374] on button "Volgende vraag" at bounding box center [501, 359] width 421 height 29
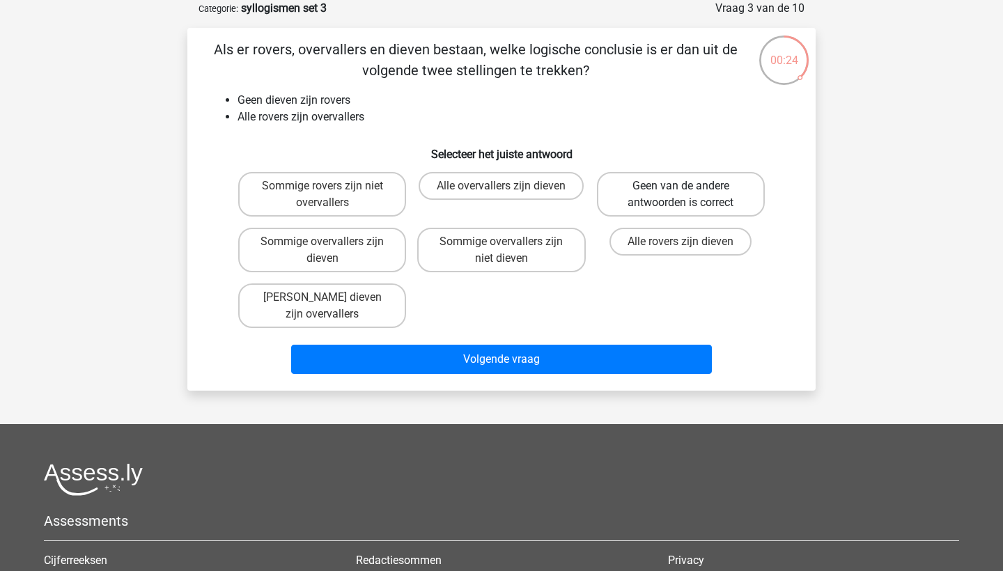
click at [730, 194] on label "Geen van de andere antwoorden is correct" at bounding box center [681, 194] width 168 height 45
click at [690, 194] on input "Geen van de andere antwoorden is correct" at bounding box center [685, 190] width 9 height 9
radio input "true"
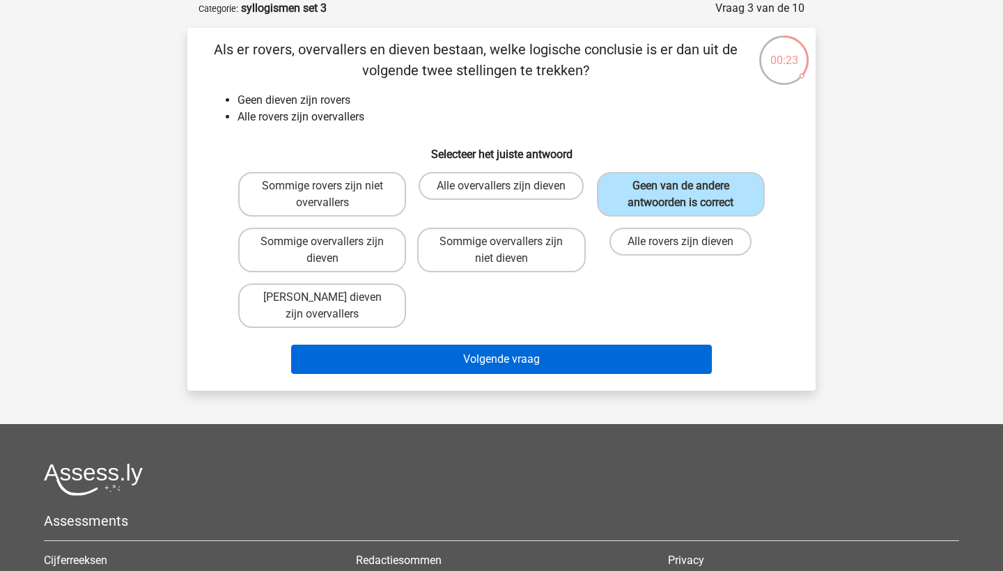
click at [649, 359] on button "Volgende vraag" at bounding box center [501, 359] width 421 height 29
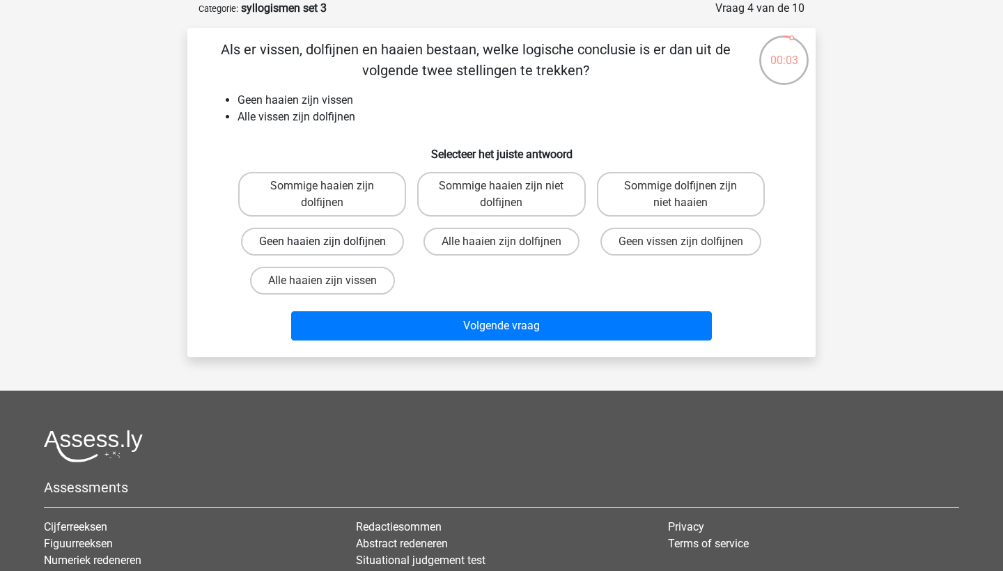
click at [390, 248] on label "Geen haaien zijn dolfijnen" at bounding box center [322, 242] width 163 height 28
click at [332, 248] on input "Geen haaien zijn dolfijnen" at bounding box center [327, 246] width 9 height 9
radio input "true"
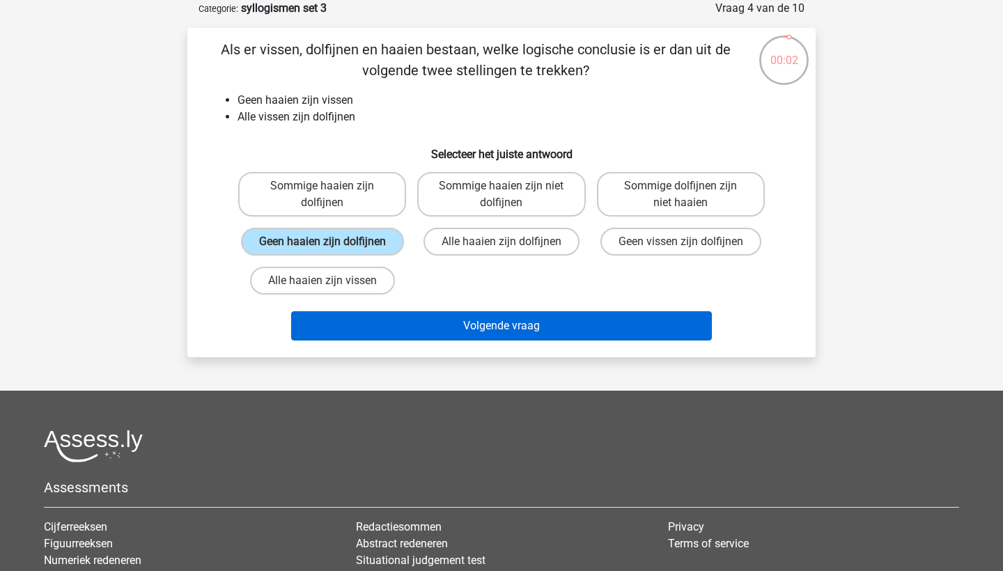
click at [443, 341] on button "Volgende vraag" at bounding box center [501, 325] width 421 height 29
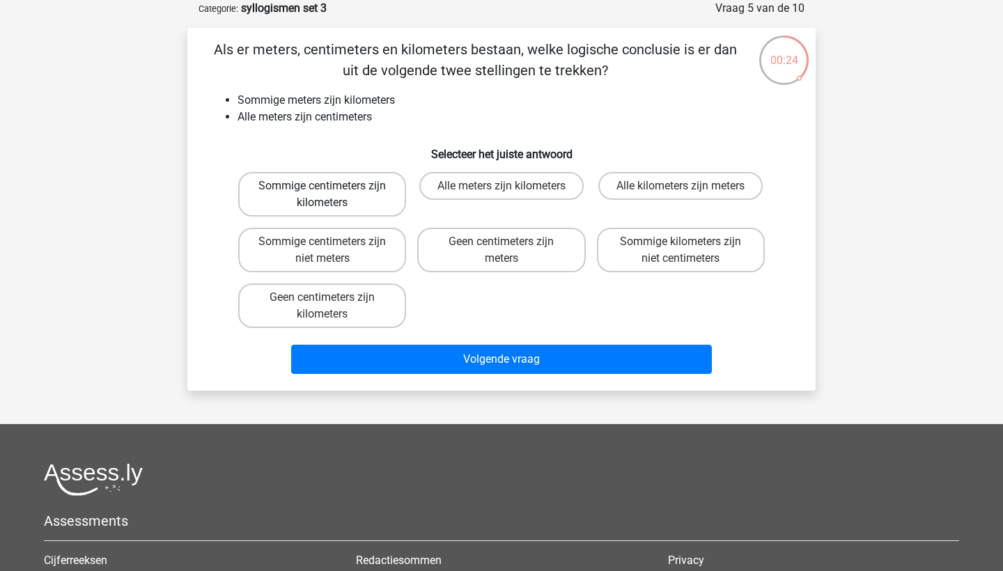
click at [385, 200] on label "Sommige centimeters zijn kilometers" at bounding box center [322, 194] width 168 height 45
click at [332, 195] on input "Sommige centimeters zijn kilometers" at bounding box center [327, 190] width 9 height 9
radio input "true"
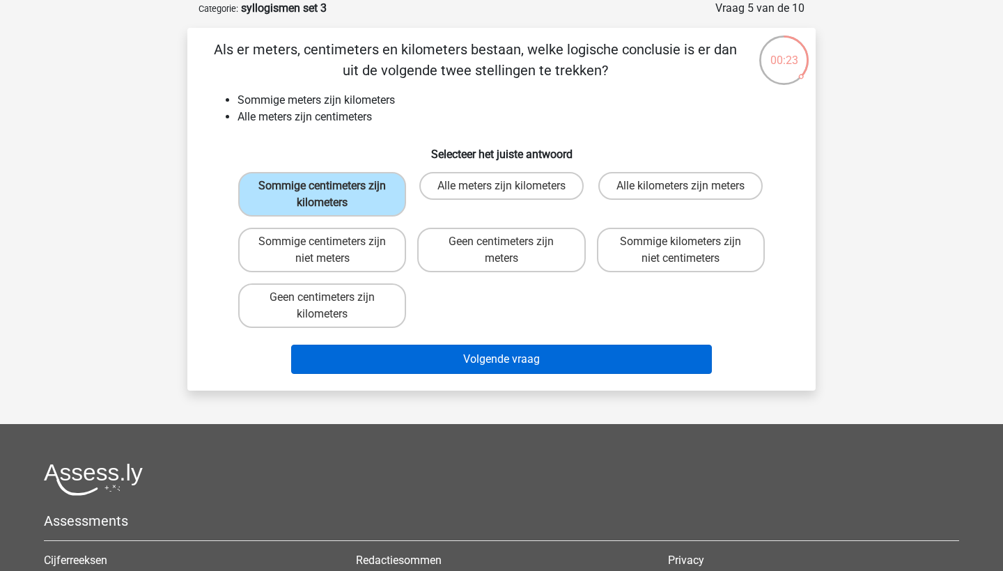
click at [426, 364] on button "Volgende vraag" at bounding box center [501, 359] width 421 height 29
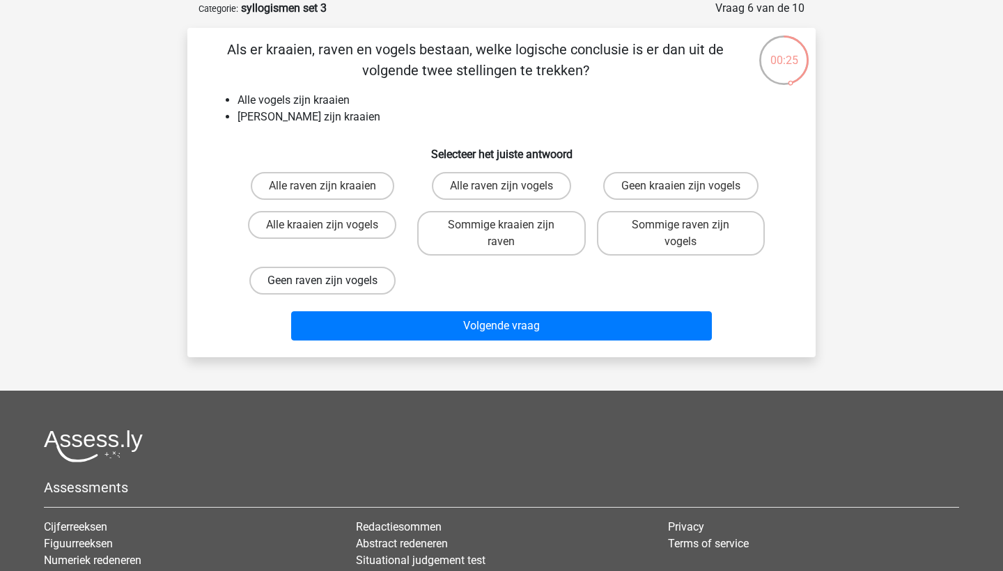
click at [348, 280] on label "Geen raven zijn vogels" at bounding box center [322, 281] width 146 height 28
click at [332, 281] on input "Geen raven zijn vogels" at bounding box center [327, 285] width 9 height 9
radio input "true"
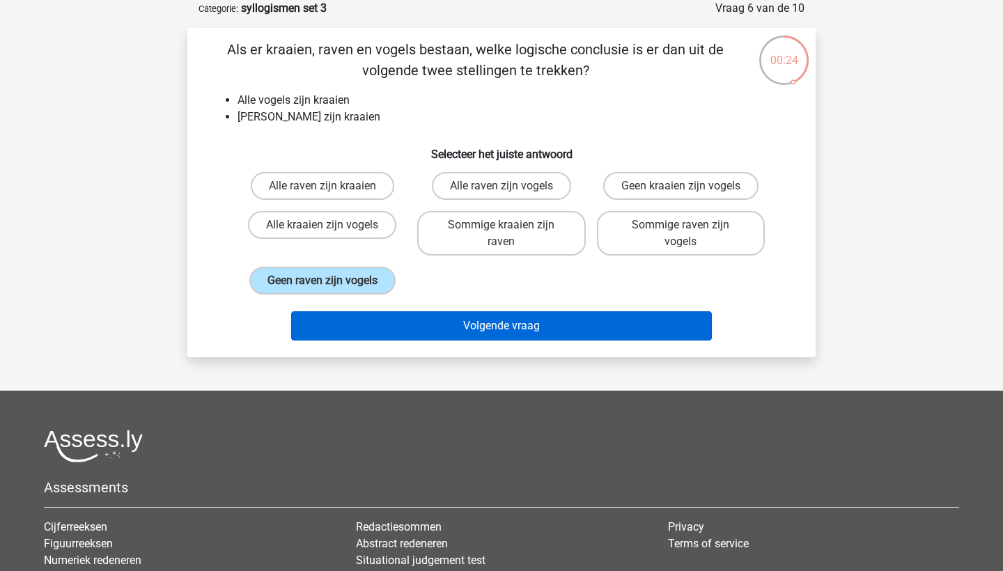
click at [403, 328] on button "Volgende vraag" at bounding box center [501, 325] width 421 height 29
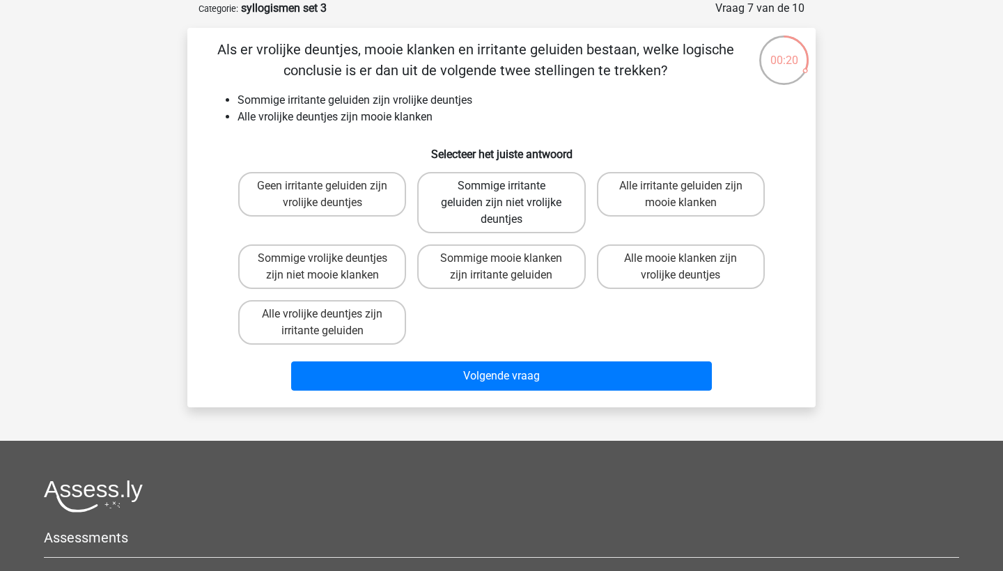
click at [552, 208] on label "Sommige irritante geluiden zijn niet vrolijke deuntjes" at bounding box center [501, 202] width 168 height 61
click at [511, 195] on input "Sommige irritante geluiden zijn niet vrolijke deuntjes" at bounding box center [506, 190] width 9 height 9
radio input "true"
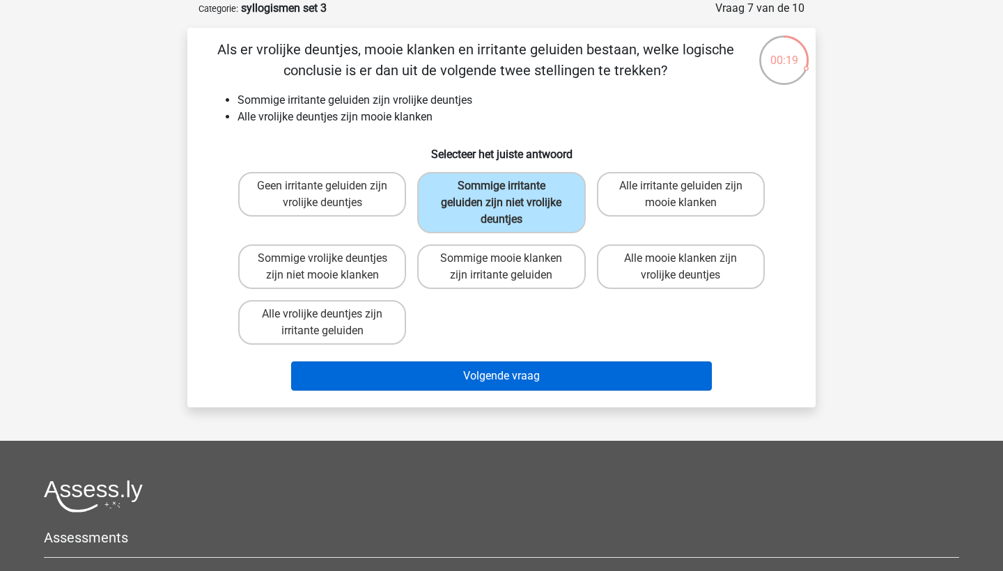
click at [545, 380] on button "Volgende vraag" at bounding box center [501, 376] width 421 height 29
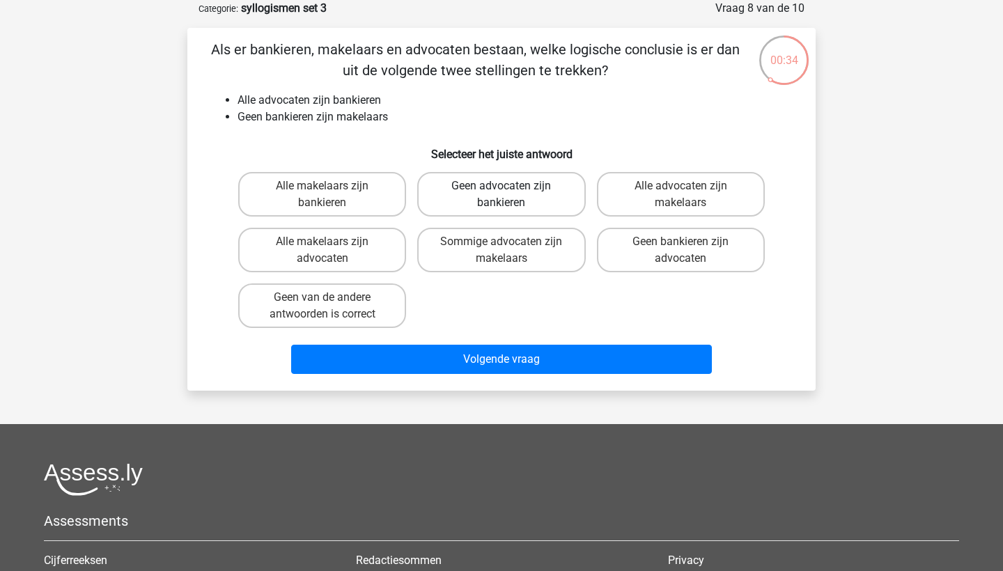
click at [558, 201] on label "Geen advocaten zijn bankieren" at bounding box center [501, 194] width 168 height 45
click at [511, 195] on input "Geen advocaten zijn bankieren" at bounding box center [506, 190] width 9 height 9
radio input "true"
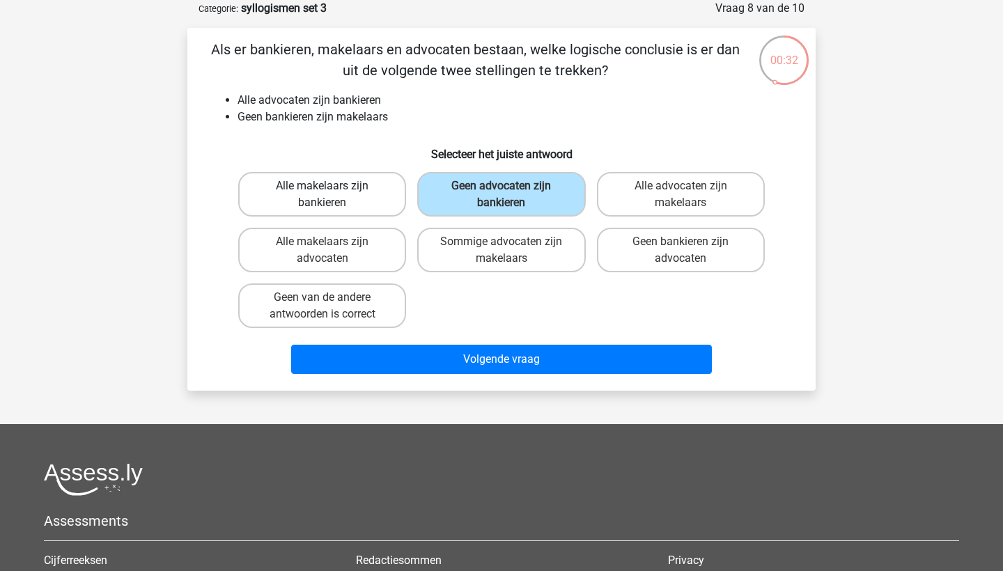
click at [386, 208] on label "Alle makelaars zijn bankieren" at bounding box center [322, 194] width 168 height 45
click at [332, 195] on input "Alle makelaars zijn bankieren" at bounding box center [327, 190] width 9 height 9
radio input "true"
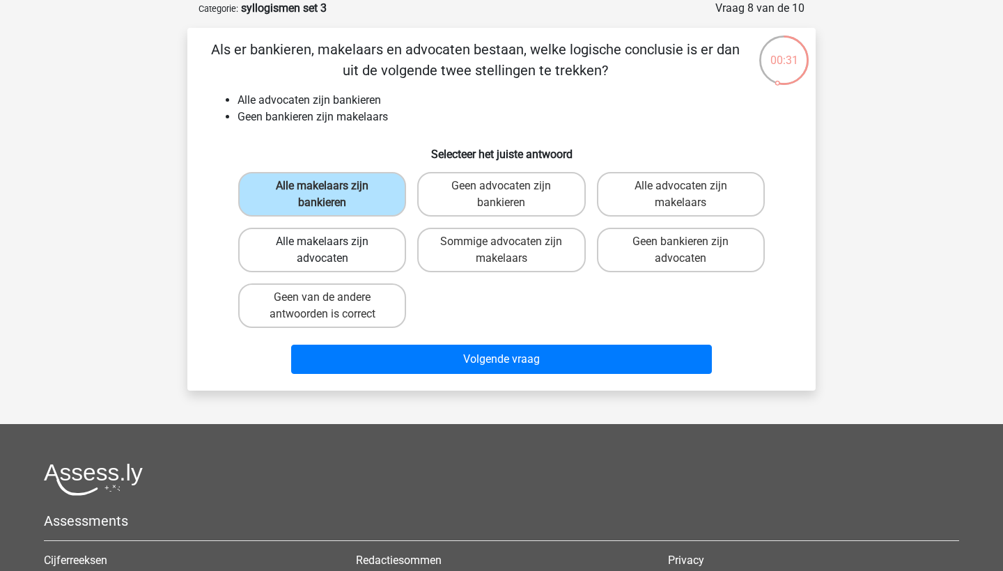
click at [381, 262] on label "Alle makelaars zijn advocaten" at bounding box center [322, 250] width 168 height 45
click at [332, 251] on input "Alle makelaars zijn advocaten" at bounding box center [327, 246] width 9 height 9
radio input "true"
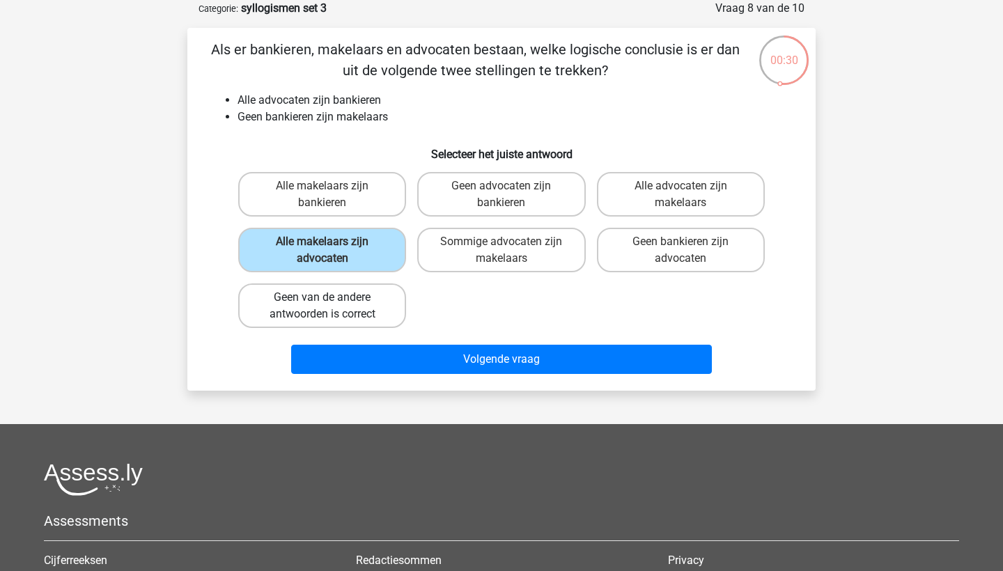
click at [378, 312] on label "Geen van de andere antwoorden is correct" at bounding box center [322, 306] width 168 height 45
click at [332, 307] on input "Geen van de andere antwoorden is correct" at bounding box center [327, 301] width 9 height 9
radio input "true"
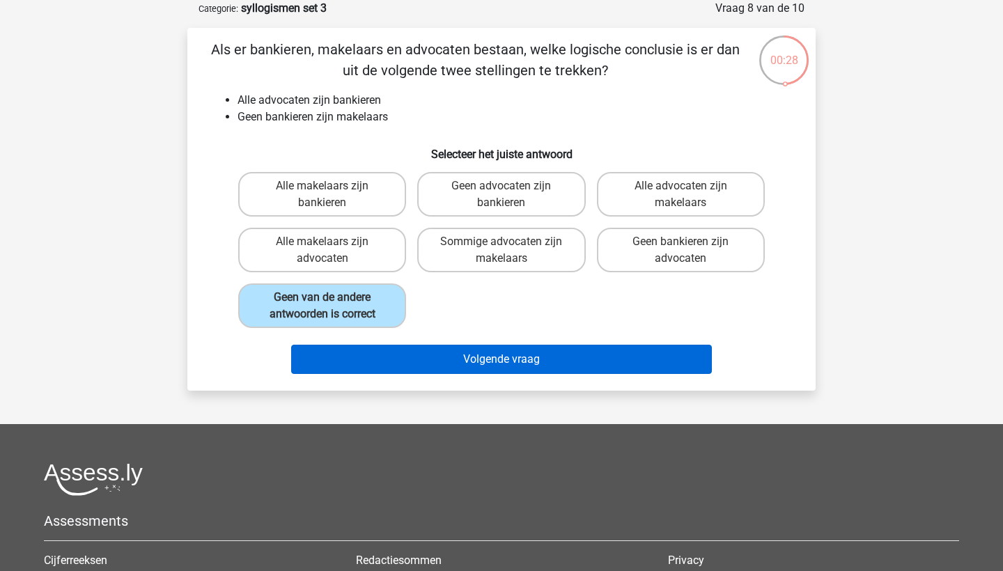
click at [421, 361] on button "Volgende vraag" at bounding box center [501, 359] width 421 height 29
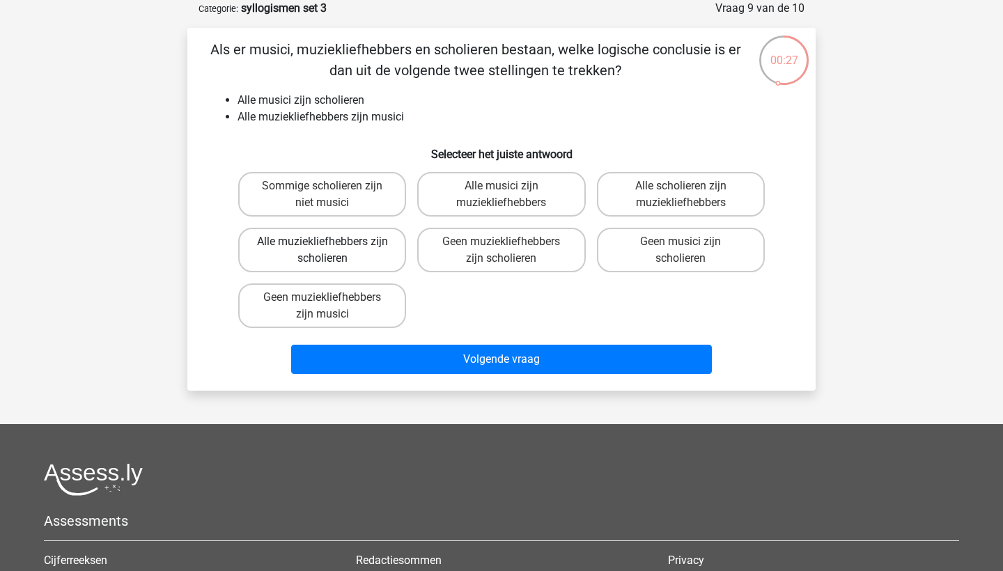
click at [375, 259] on label "Alle muziekliefhebbers zijn scholieren" at bounding box center [322, 250] width 168 height 45
click at [332, 251] on input "Alle muziekliefhebbers zijn scholieren" at bounding box center [327, 246] width 9 height 9
radio input "true"
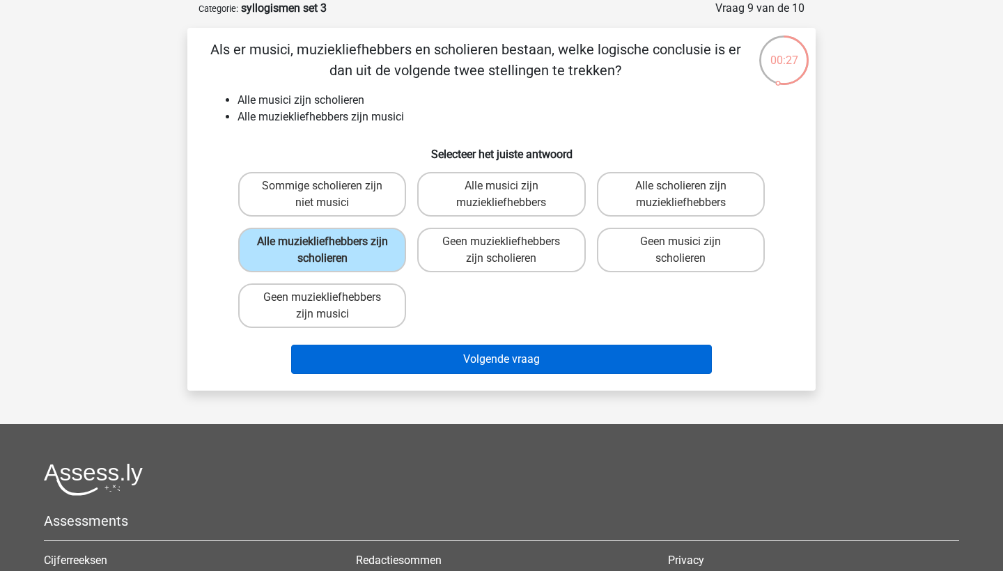
click at [437, 371] on button "Volgende vraag" at bounding box center [501, 359] width 421 height 29
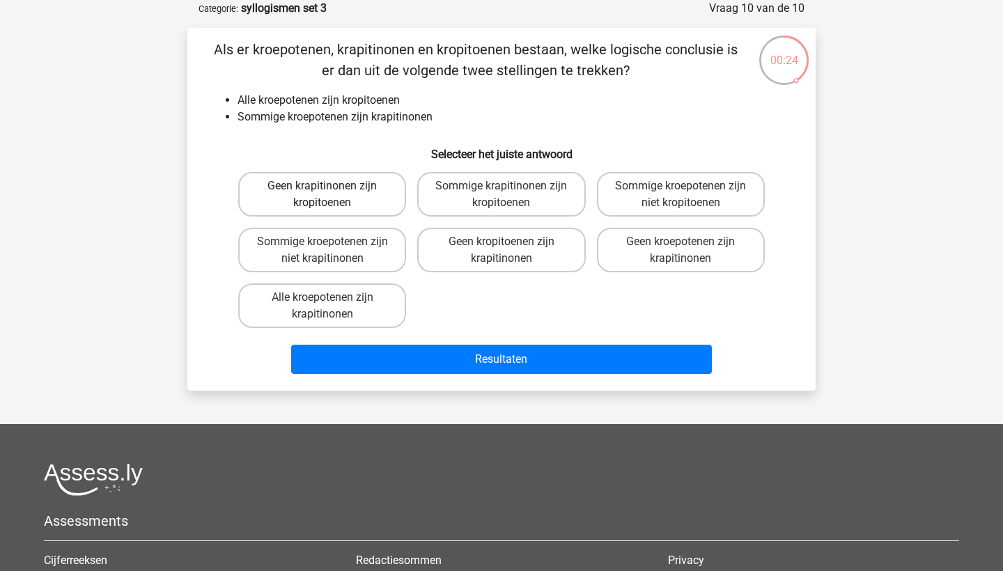
click at [382, 201] on label "Geen krapitinonen zijn kropitoenen" at bounding box center [322, 194] width 168 height 45
click at [332, 195] on input "Geen krapitinonen zijn kropitoenen" at bounding box center [327, 190] width 9 height 9
radio input "true"
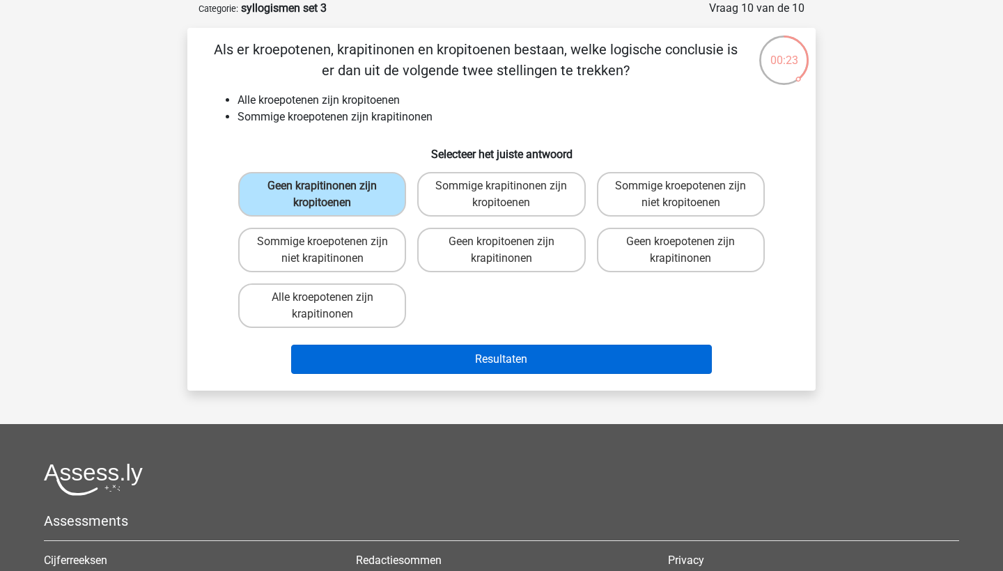
click at [411, 357] on button "Resultaten" at bounding box center [501, 359] width 421 height 29
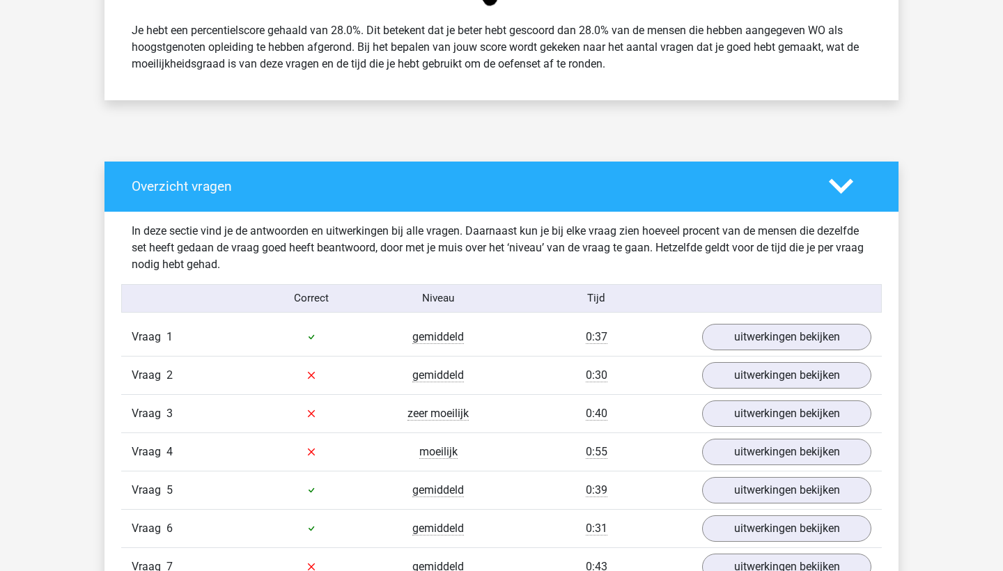
scroll to position [798, 0]
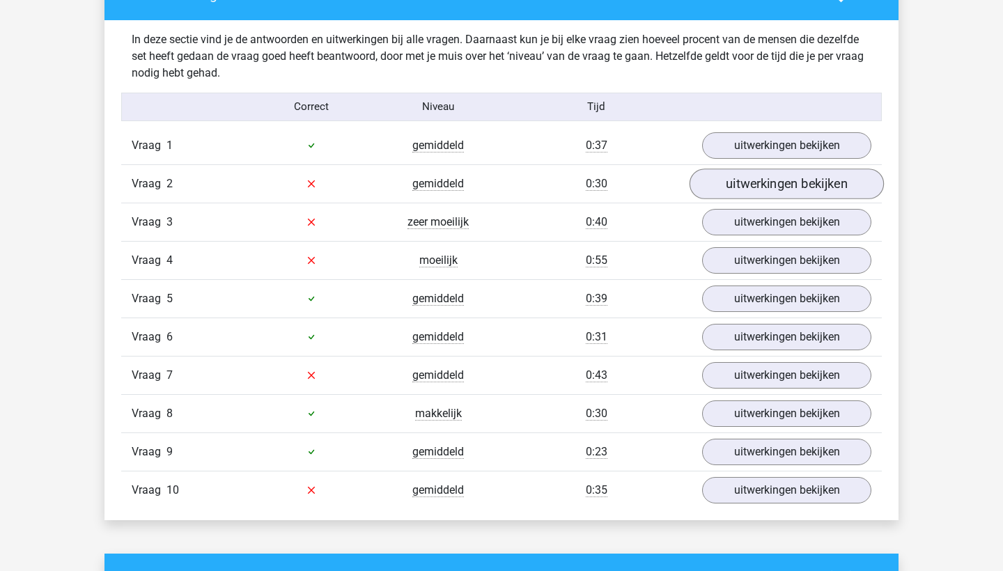
click at [828, 189] on link "uitwerkingen bekijken" at bounding box center [787, 184] width 194 height 31
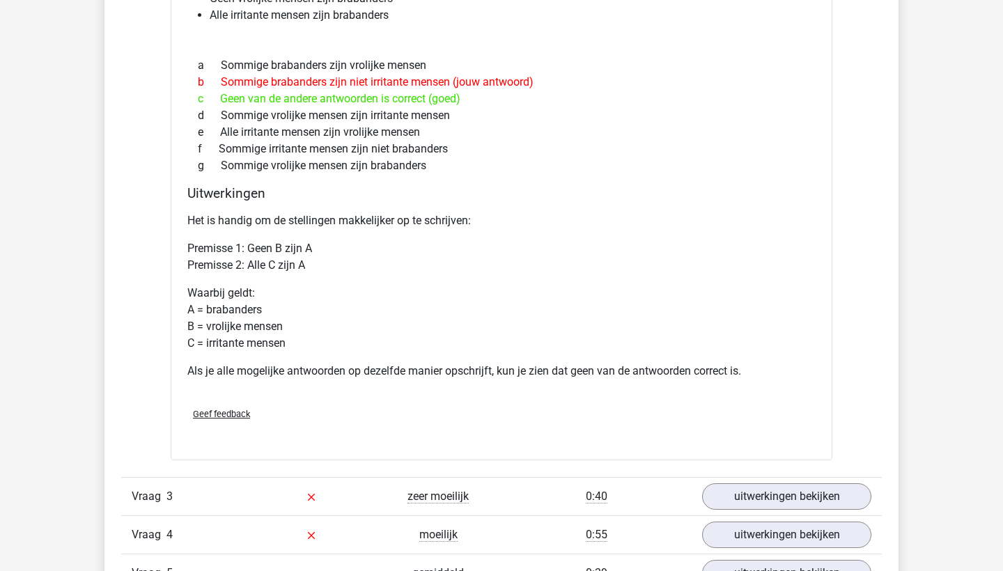
scroll to position [1323, 0]
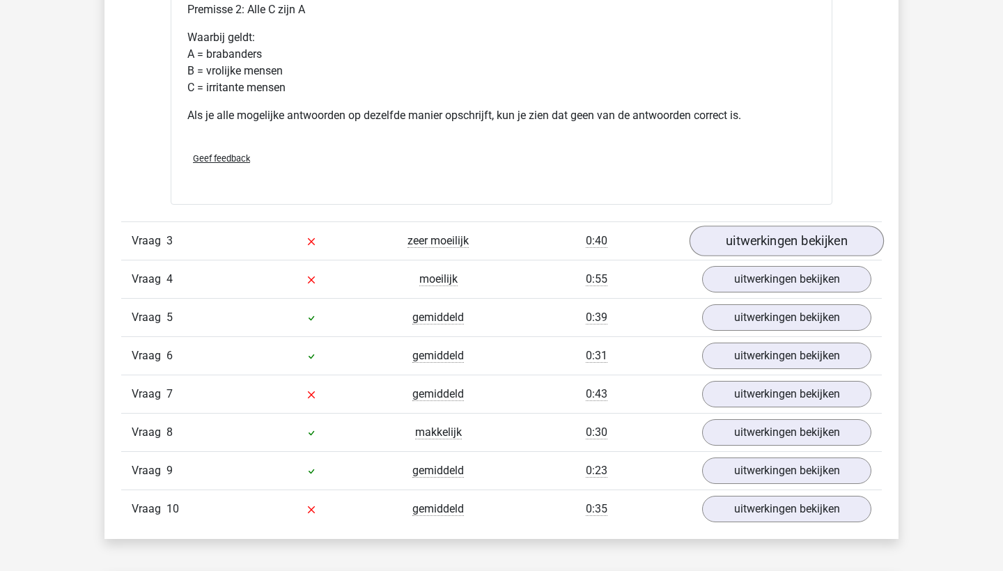
click at [787, 245] on link "uitwerkingen bekijken" at bounding box center [787, 241] width 194 height 31
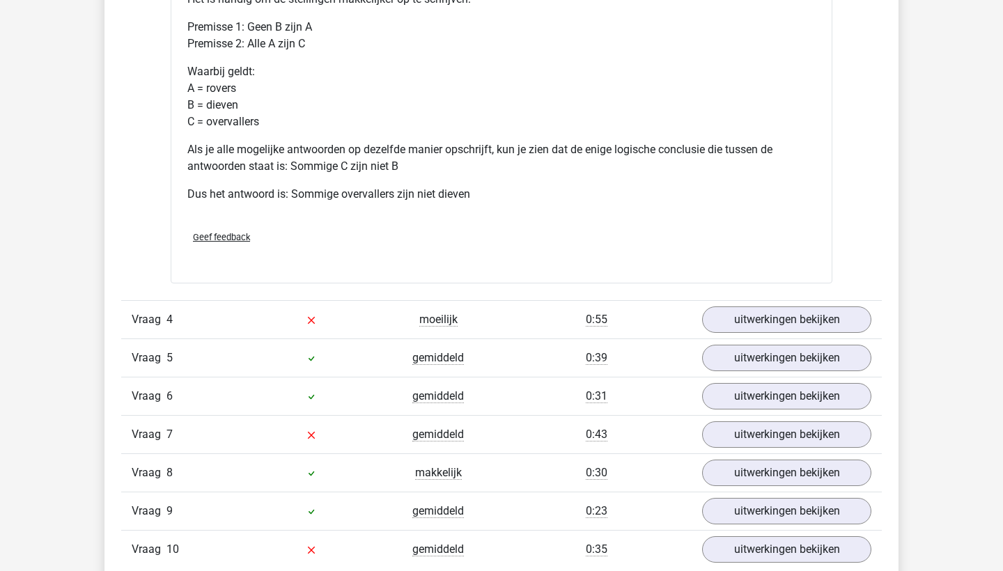
scroll to position [1872, 0]
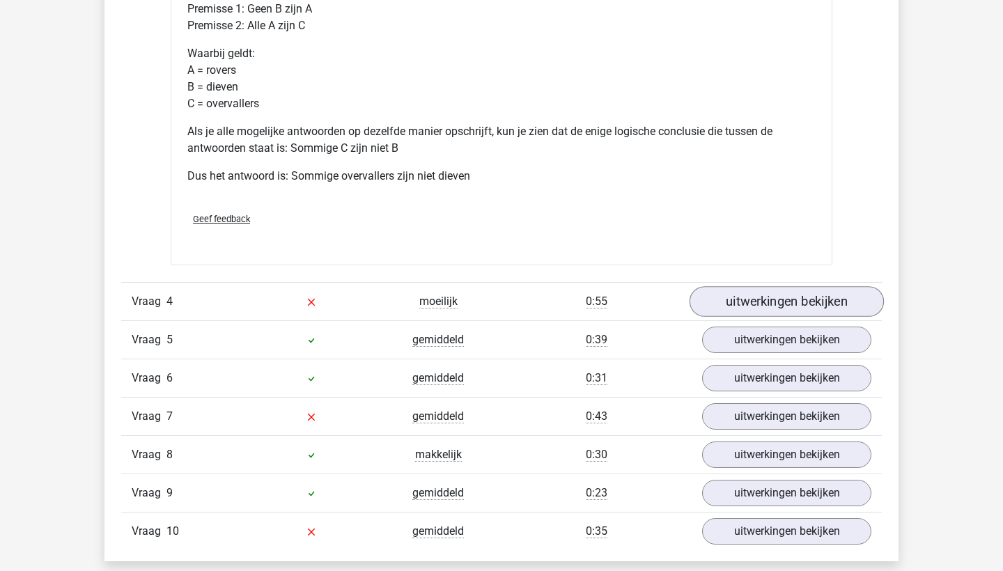
click at [784, 304] on link "uitwerkingen bekijken" at bounding box center [787, 301] width 194 height 31
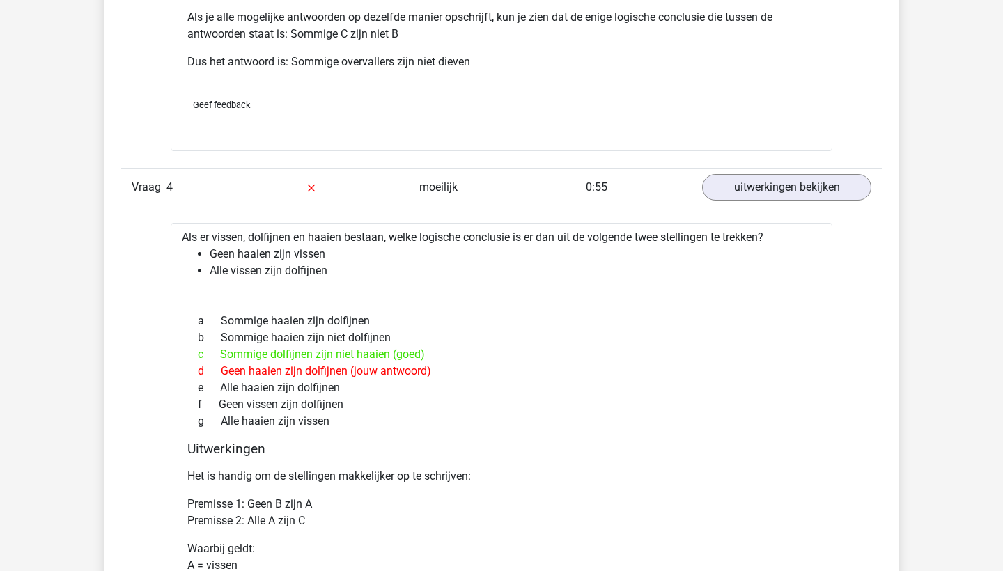
scroll to position [1983, 0]
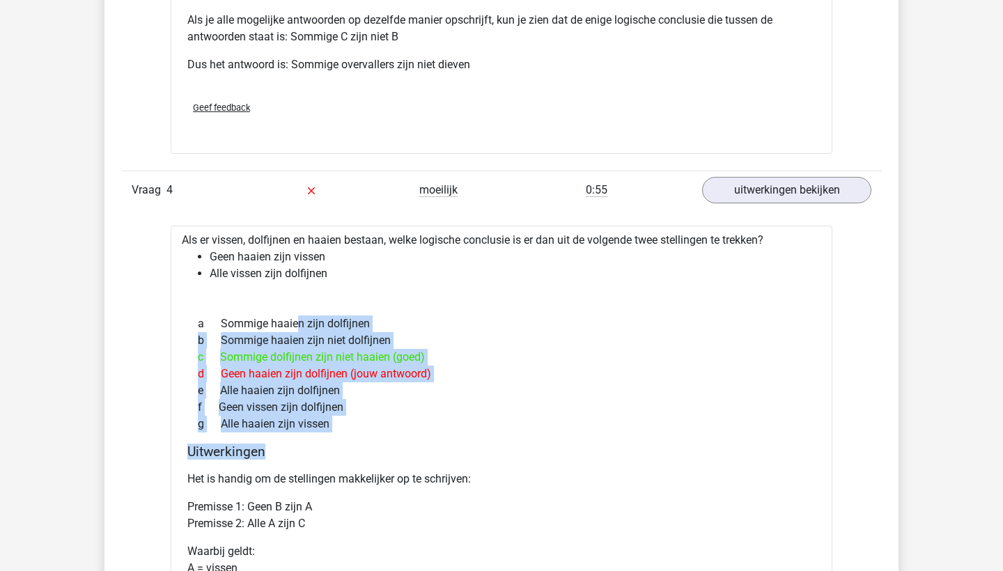
drag, startPoint x: 386, startPoint y: 444, endPoint x: 210, endPoint y: 313, distance: 219.2
click at [210, 313] on div "Als er vissen, dolfijnen en haaien bestaan, welke logische conclusie is er dan …" at bounding box center [502, 495] width 662 height 538
click at [210, 313] on div "a Sommige haaien zijn dolfijnen b Sommige haaien zijn niet dolfijnen c Sommige …" at bounding box center [501, 374] width 628 height 128
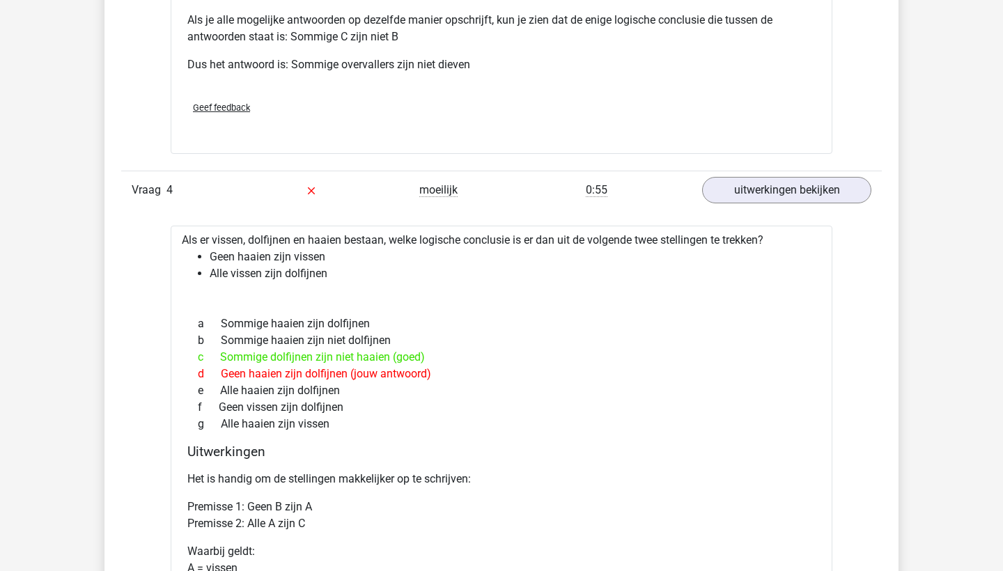
drag, startPoint x: 194, startPoint y: 322, endPoint x: 335, endPoint y: 431, distance: 178.2
click at [335, 431] on div "a Sommige haaien zijn dolfijnen b Sommige haaien zijn niet dolfijnen c Sommige …" at bounding box center [501, 374] width 628 height 128
copy div "Sommige haaien zijn dolfijnen b Sommige haaien zijn niet dolfijnen c Sommige do…"
